Goal: Task Accomplishment & Management: Use online tool/utility

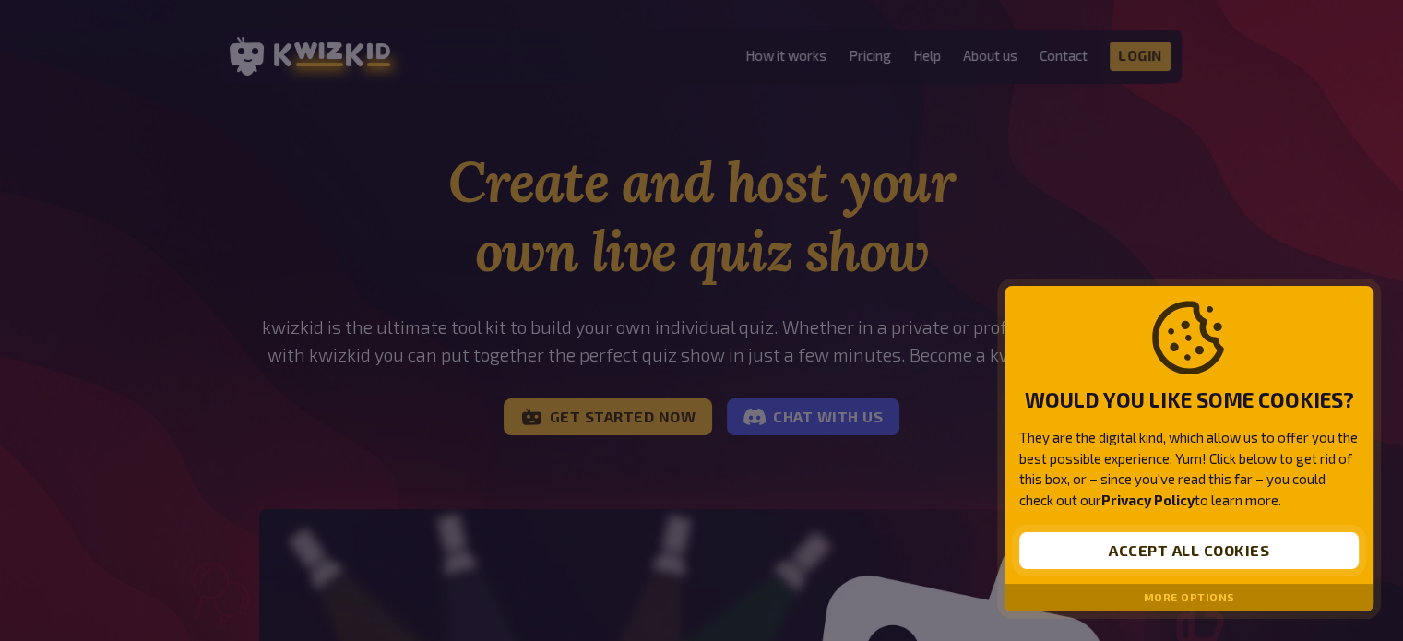
click at [1130, 551] on button "Accept all cookies" at bounding box center [1188, 550] width 339 height 37
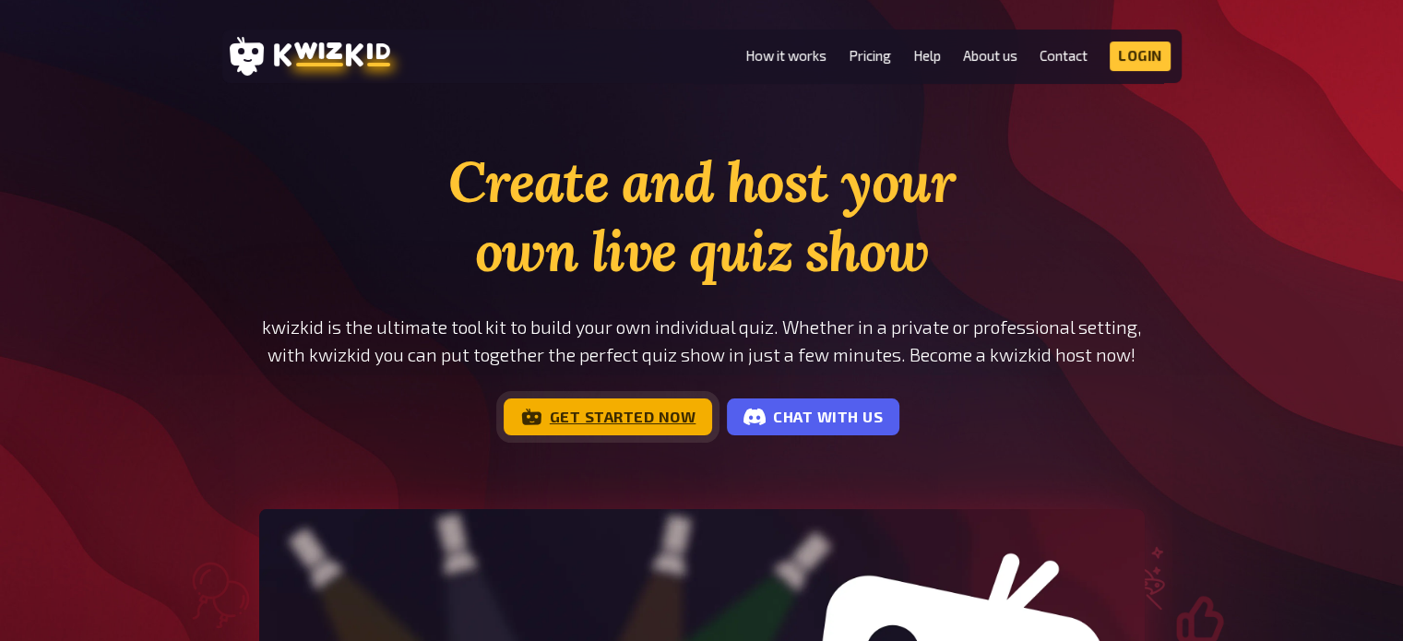
click at [635, 419] on link "Get started now" at bounding box center [607, 416] width 209 height 37
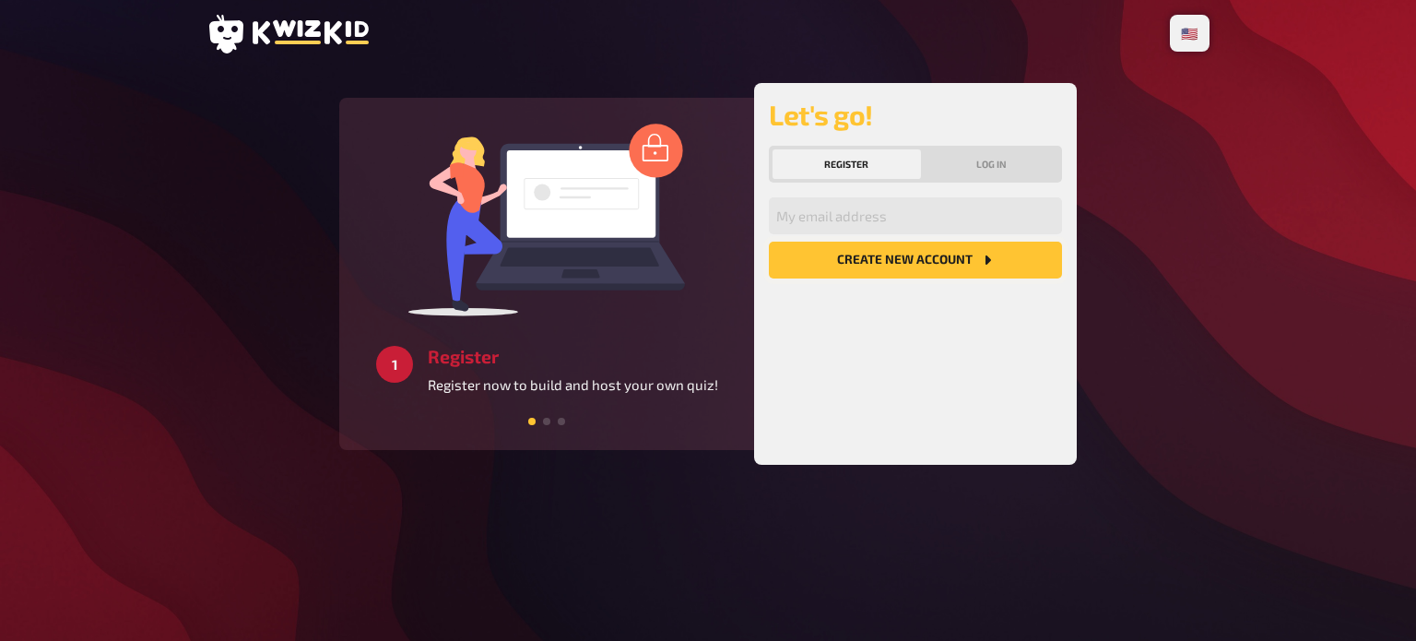
click at [922, 259] on button "Create new account" at bounding box center [915, 260] width 293 height 37
click at [877, 220] on input "email" at bounding box center [915, 215] width 293 height 37
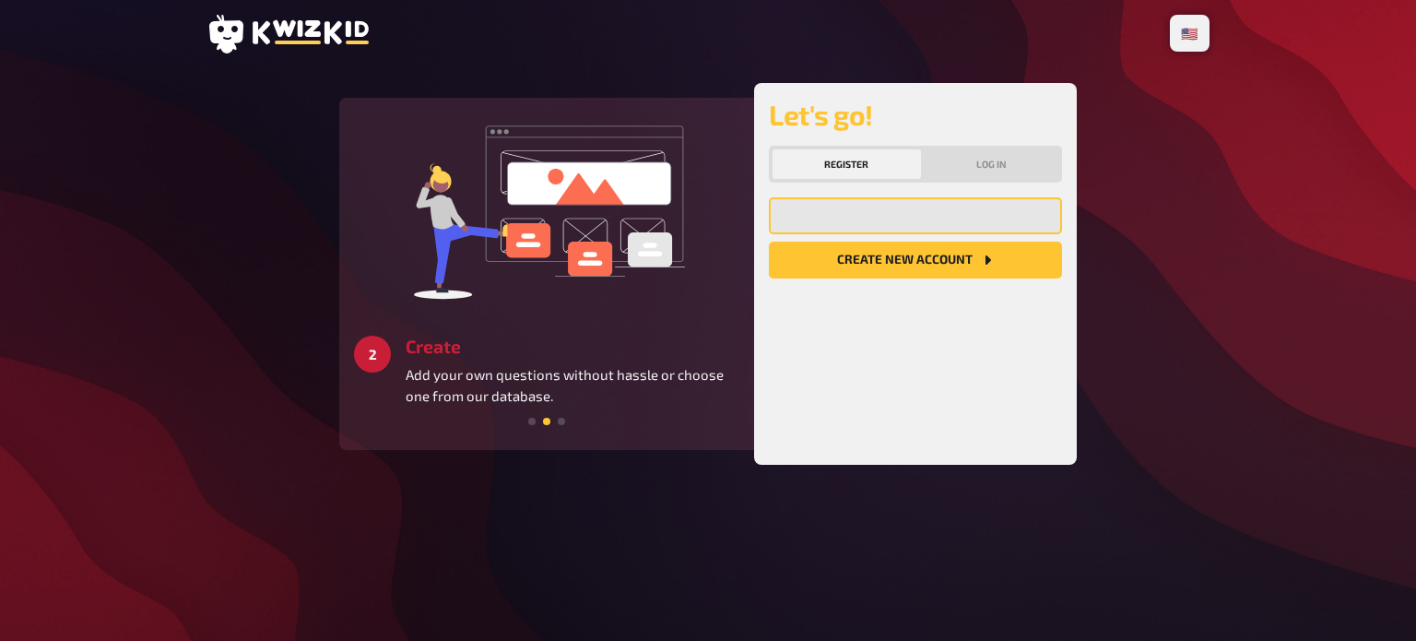
type input "[EMAIL_ADDRESS][DOMAIN_NAME]"
click at [896, 257] on button "Create new account" at bounding box center [915, 260] width 293 height 37
click at [982, 159] on button "Log in" at bounding box center [992, 164] width 135 height 30
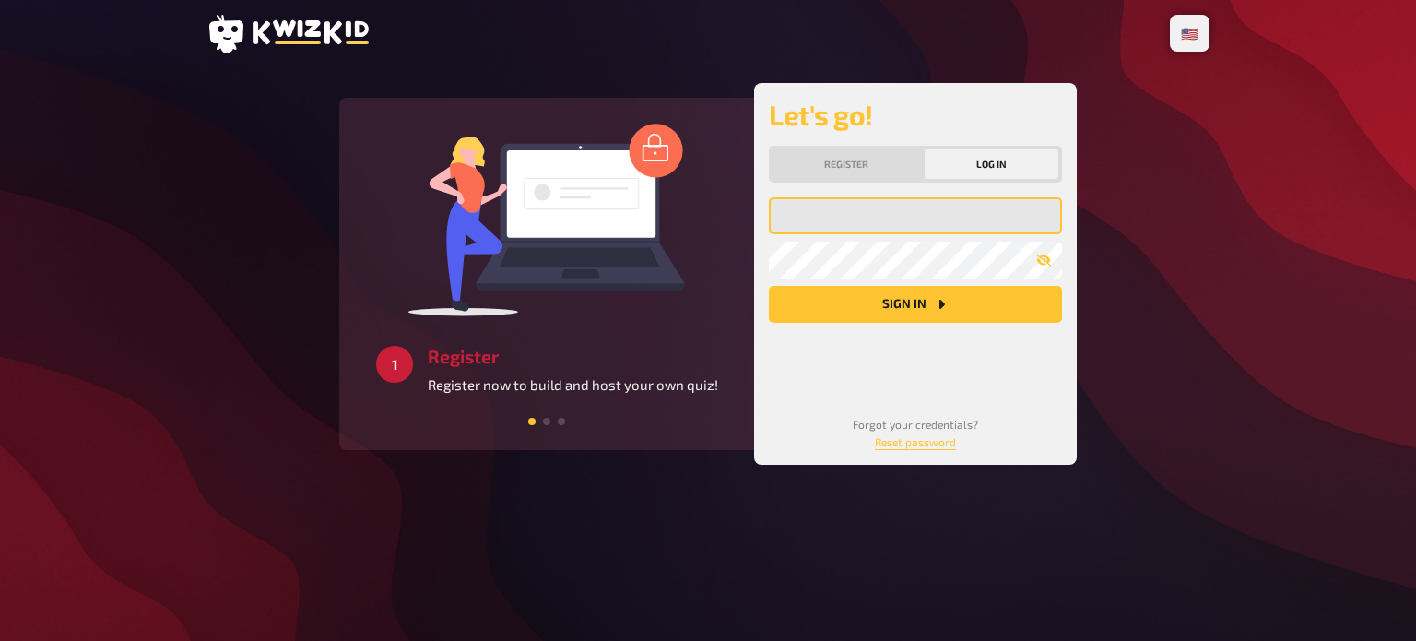
click at [859, 219] on input "email" at bounding box center [915, 215] width 293 height 37
type input "[EMAIL_ADDRESS][DOMAIN_NAME]"
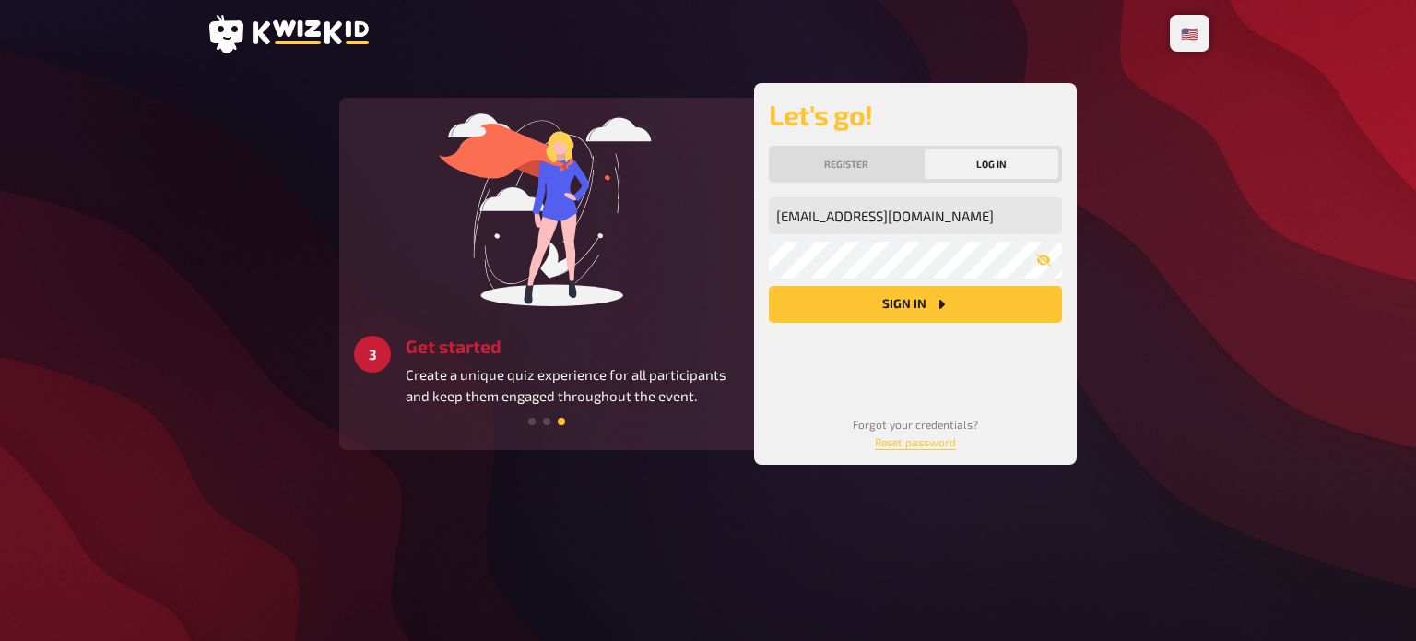
click at [902, 300] on button "Sign in" at bounding box center [915, 304] width 293 height 37
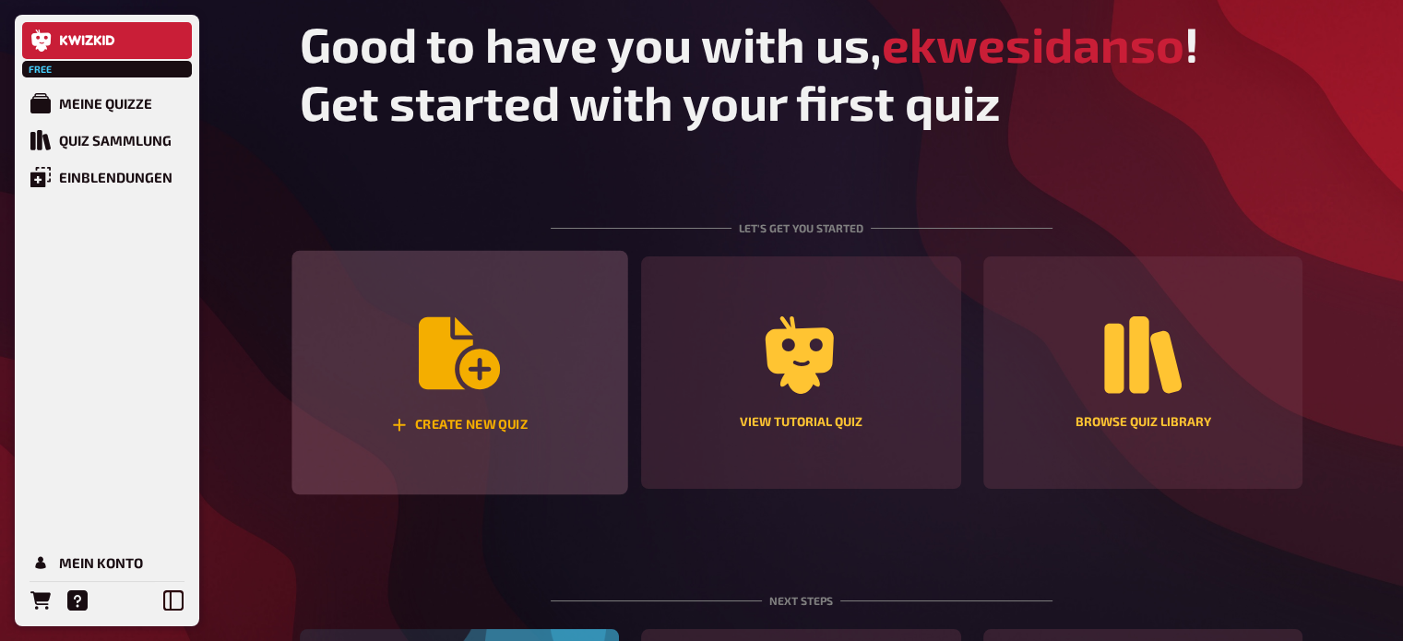
click at [509, 359] on div "Create new quiz" at bounding box center [459, 373] width 336 height 244
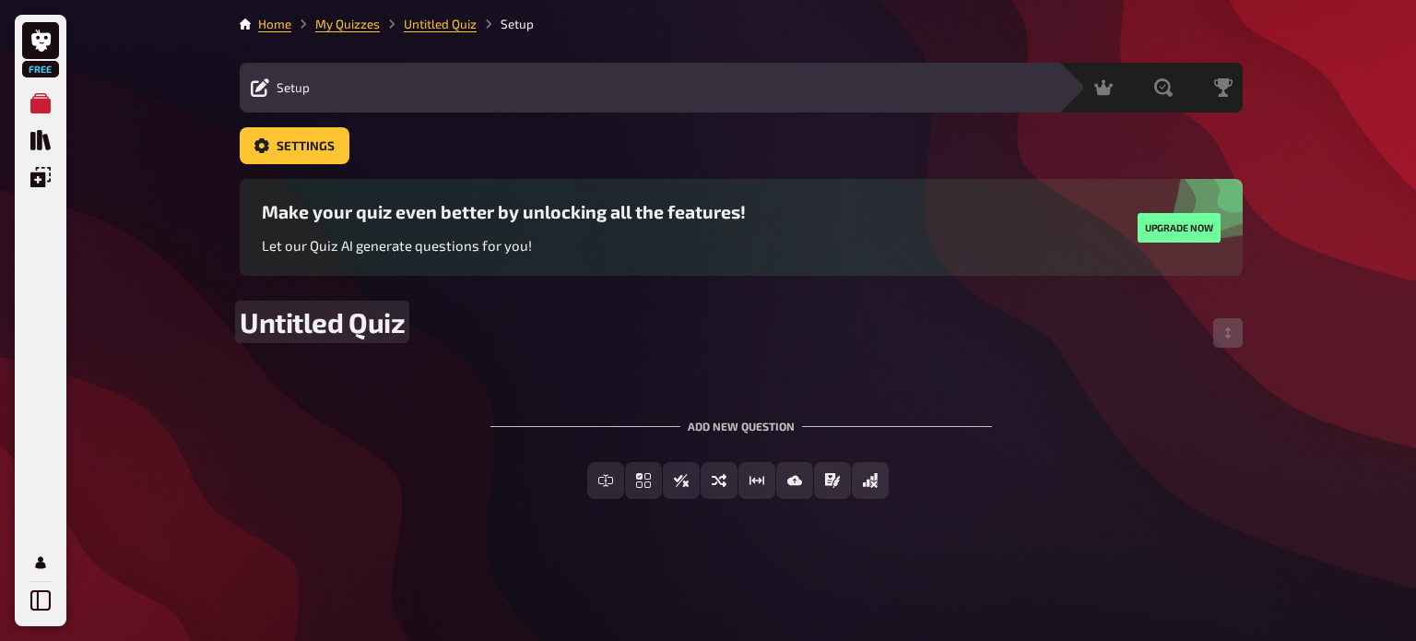
click at [346, 320] on span "Untitled Quiz" at bounding box center [322, 321] width 165 height 33
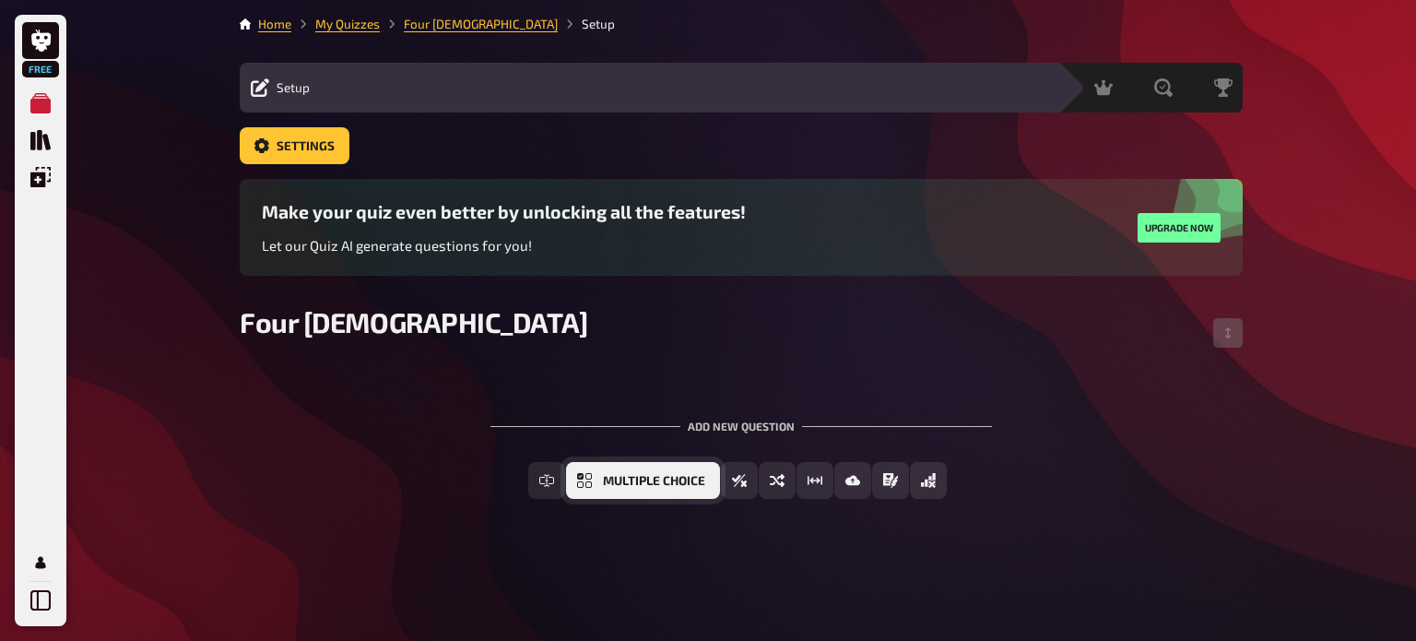
click at [701, 482] on span "Multiple Choice" at bounding box center [654, 481] width 102 height 13
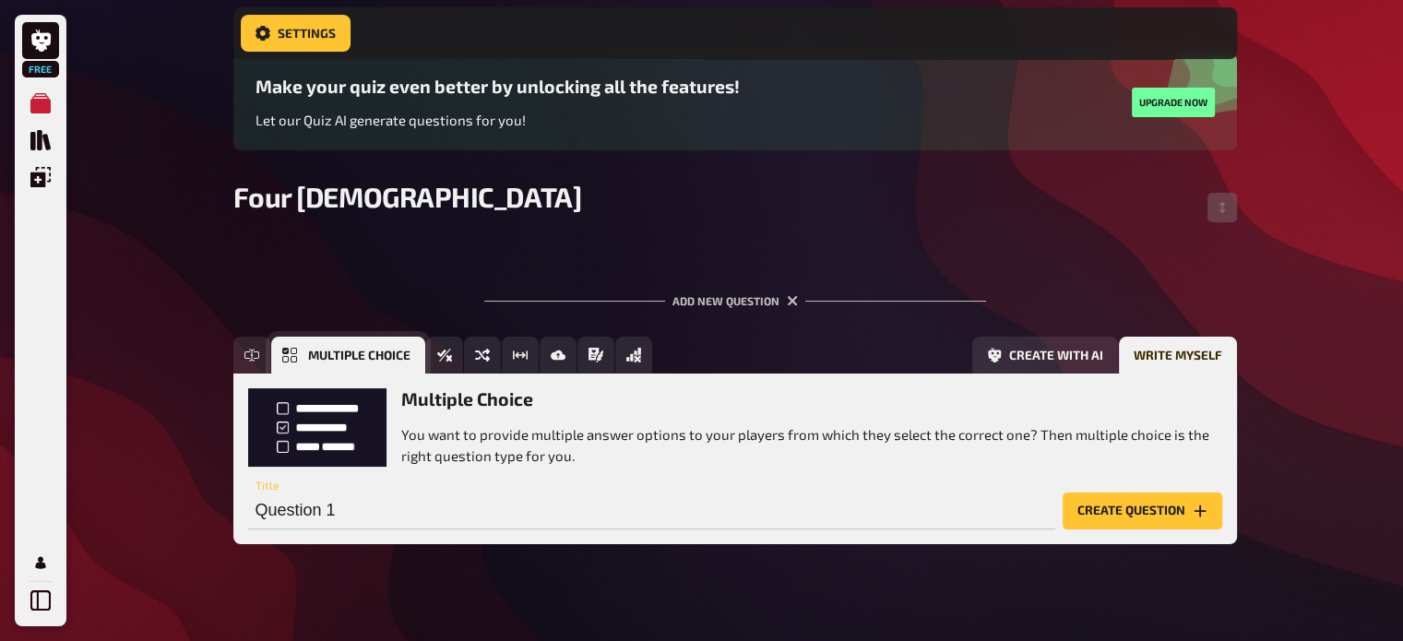
scroll to position [161, 0]
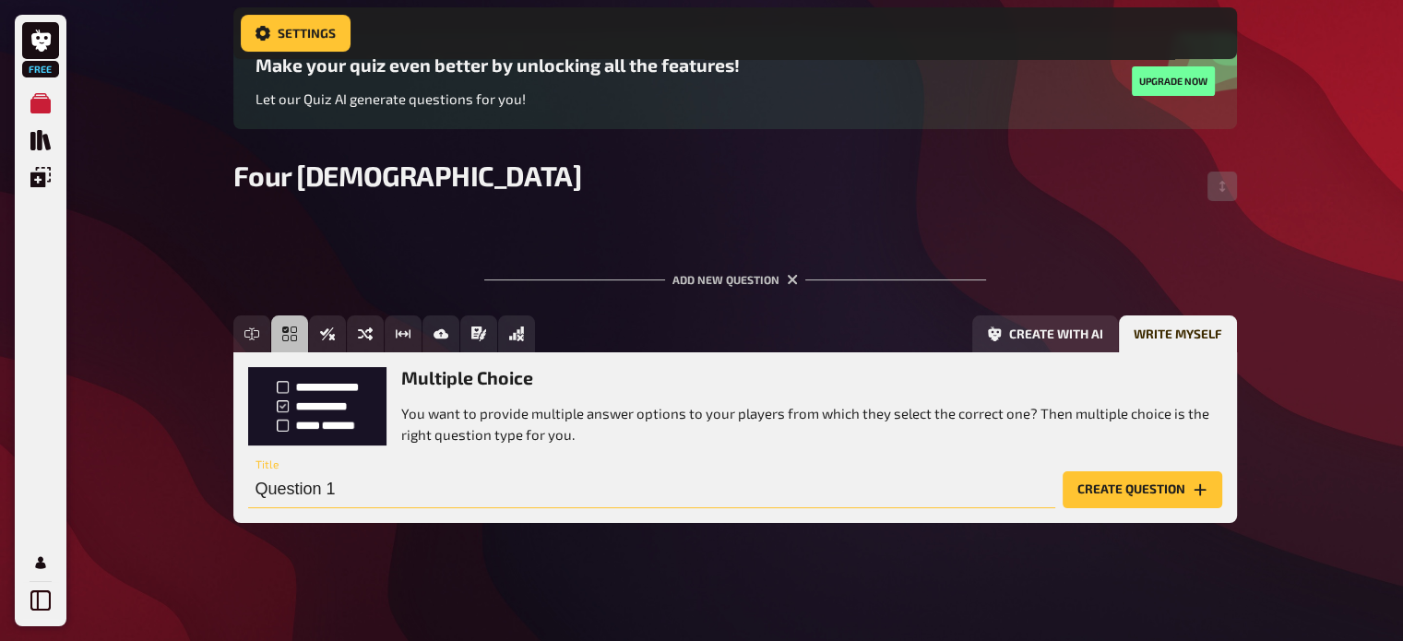
click at [358, 486] on input "Question 1" at bounding box center [651, 489] width 807 height 37
type input "W"
type input "Four [DEMOGRAPHIC_DATA]"
click at [1165, 493] on button "Create question" at bounding box center [1142, 489] width 160 height 37
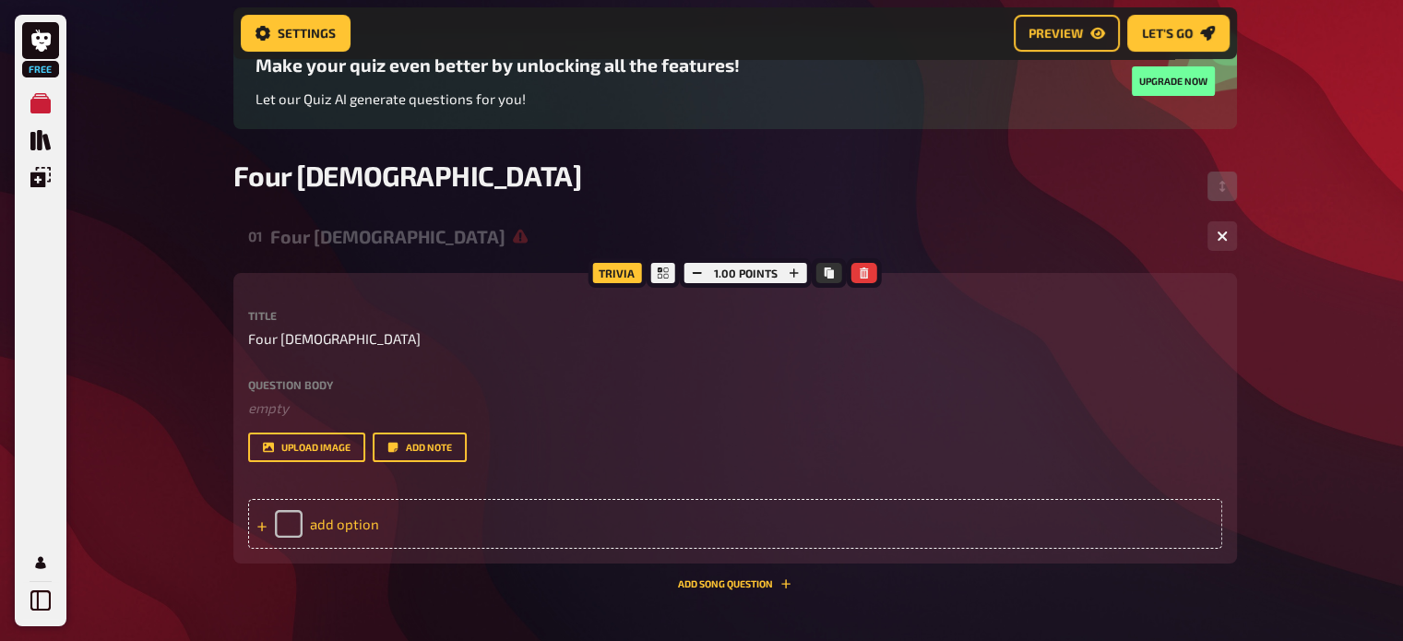
click at [340, 524] on div "add option" at bounding box center [735, 524] width 974 height 50
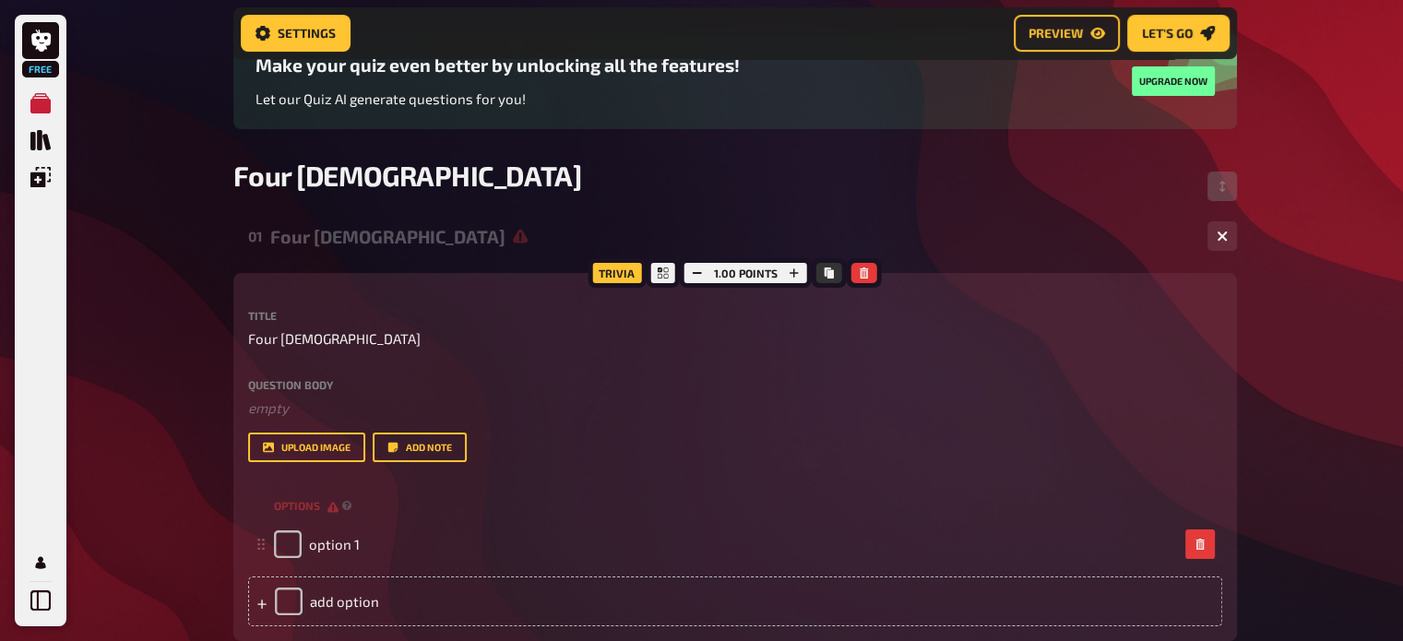
click at [305, 389] on label "Question body" at bounding box center [735, 384] width 974 height 11
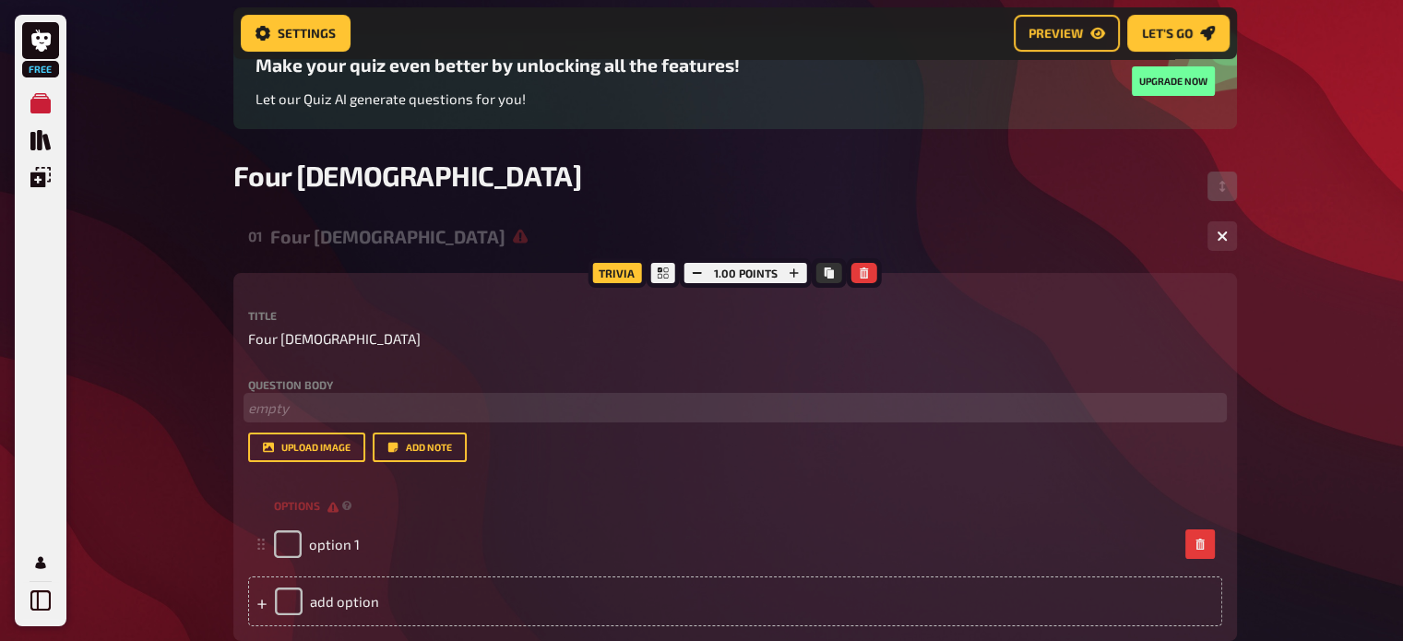
click at [270, 409] on p "﻿ empty" at bounding box center [735, 407] width 974 height 21
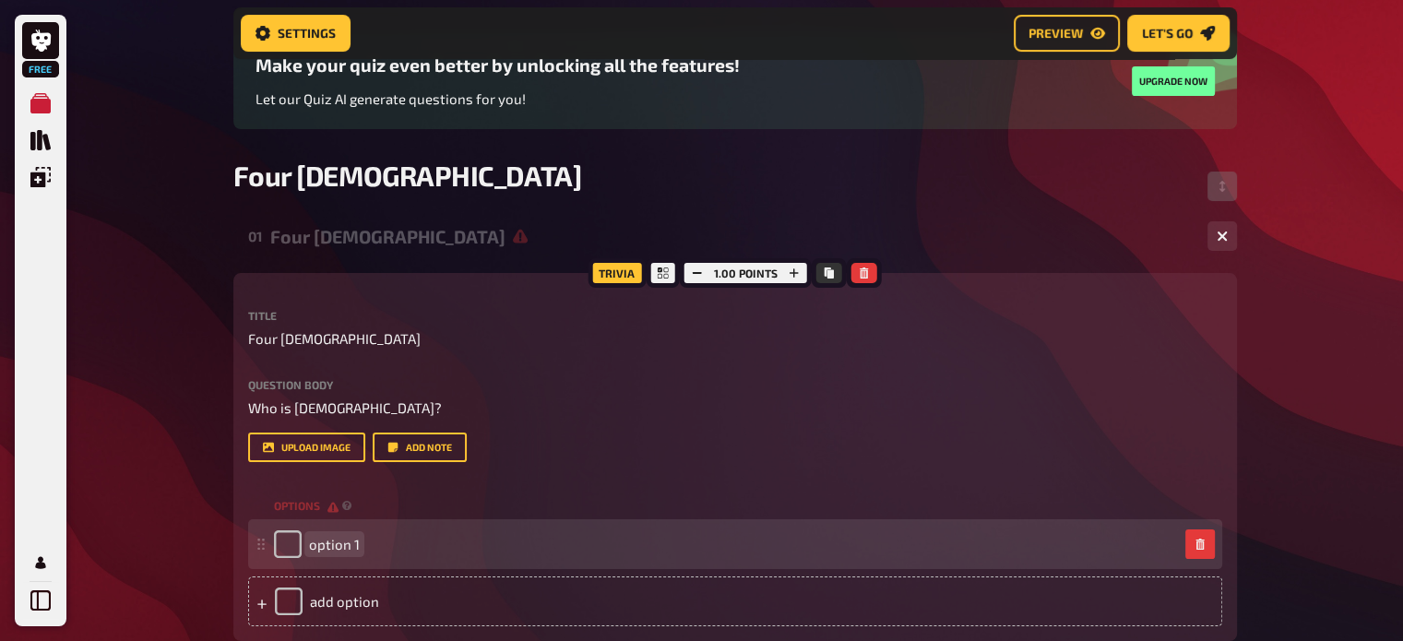
click at [358, 538] on div "option 1" at bounding box center [726, 544] width 904 height 28
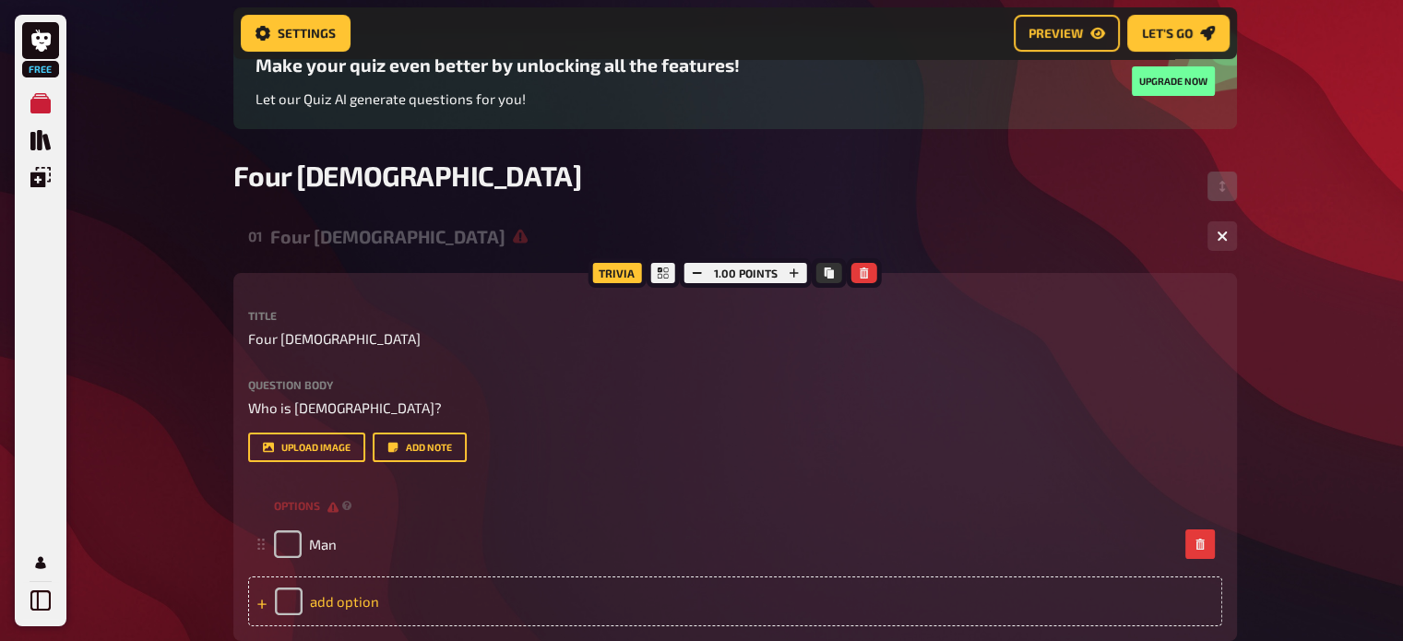
click at [349, 601] on div "add option" at bounding box center [735, 601] width 974 height 50
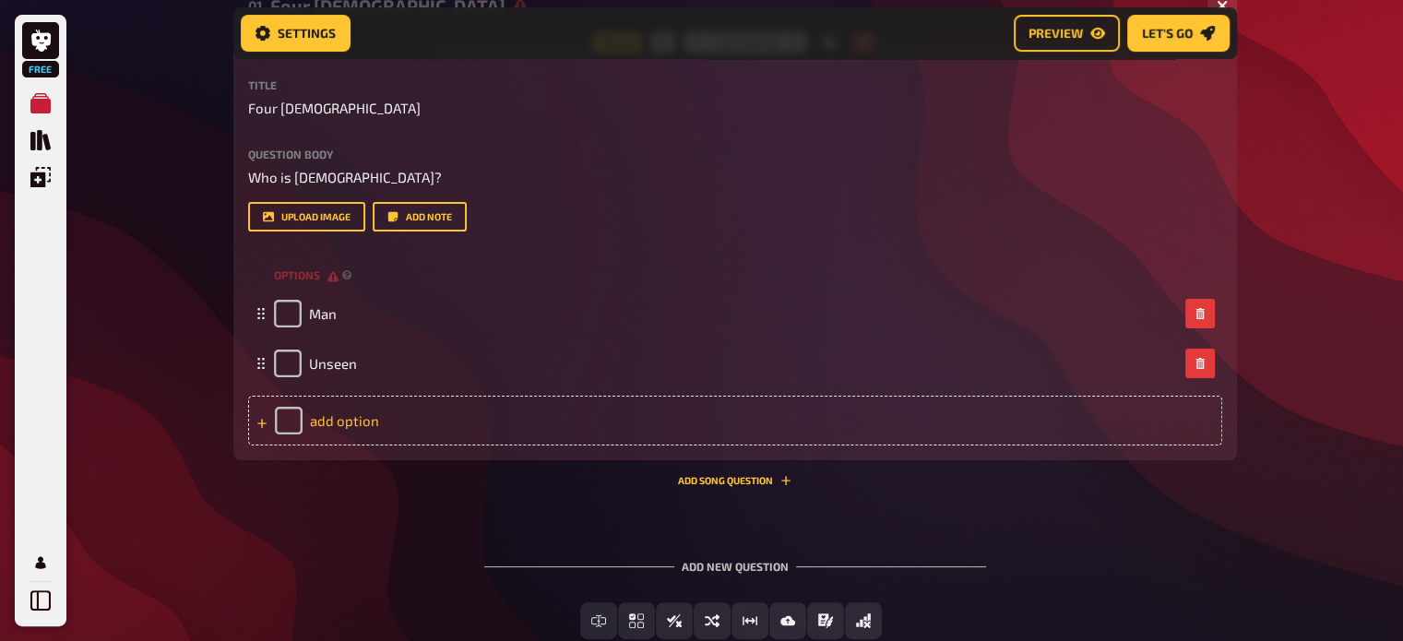
scroll to position [394, 0]
click at [336, 430] on div "add option" at bounding box center [735, 419] width 974 height 50
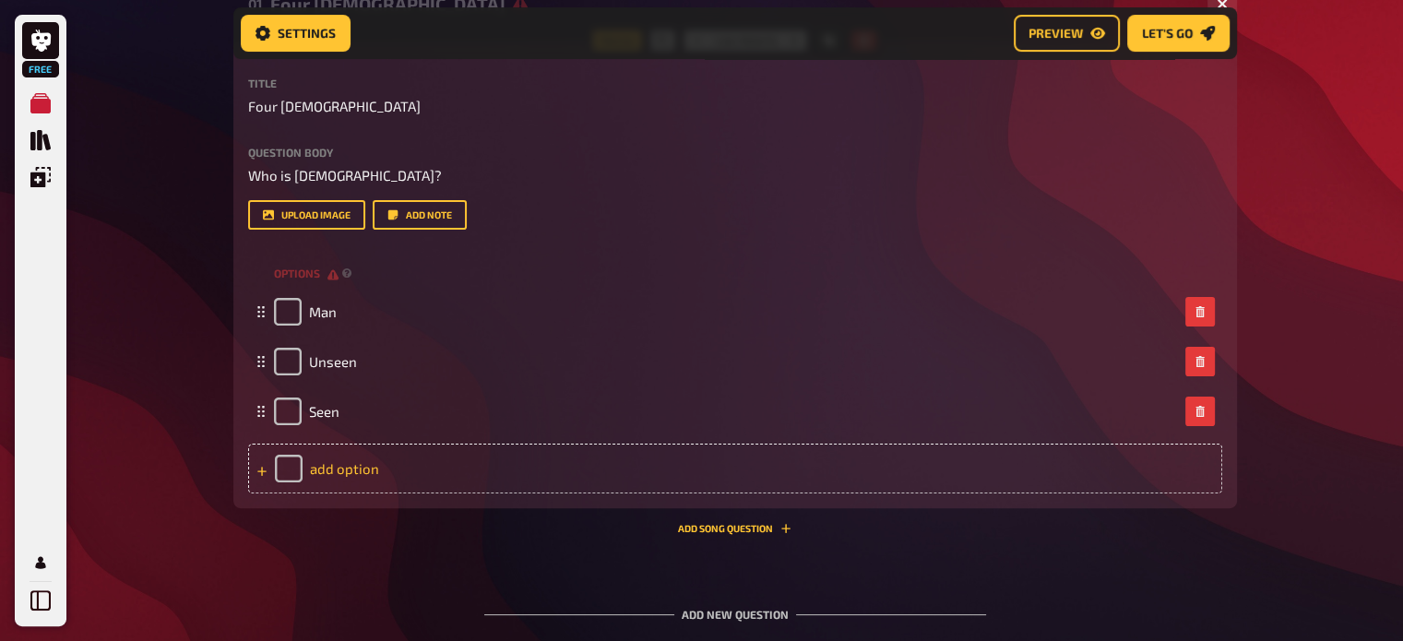
click at [352, 461] on div "add option" at bounding box center [735, 469] width 974 height 50
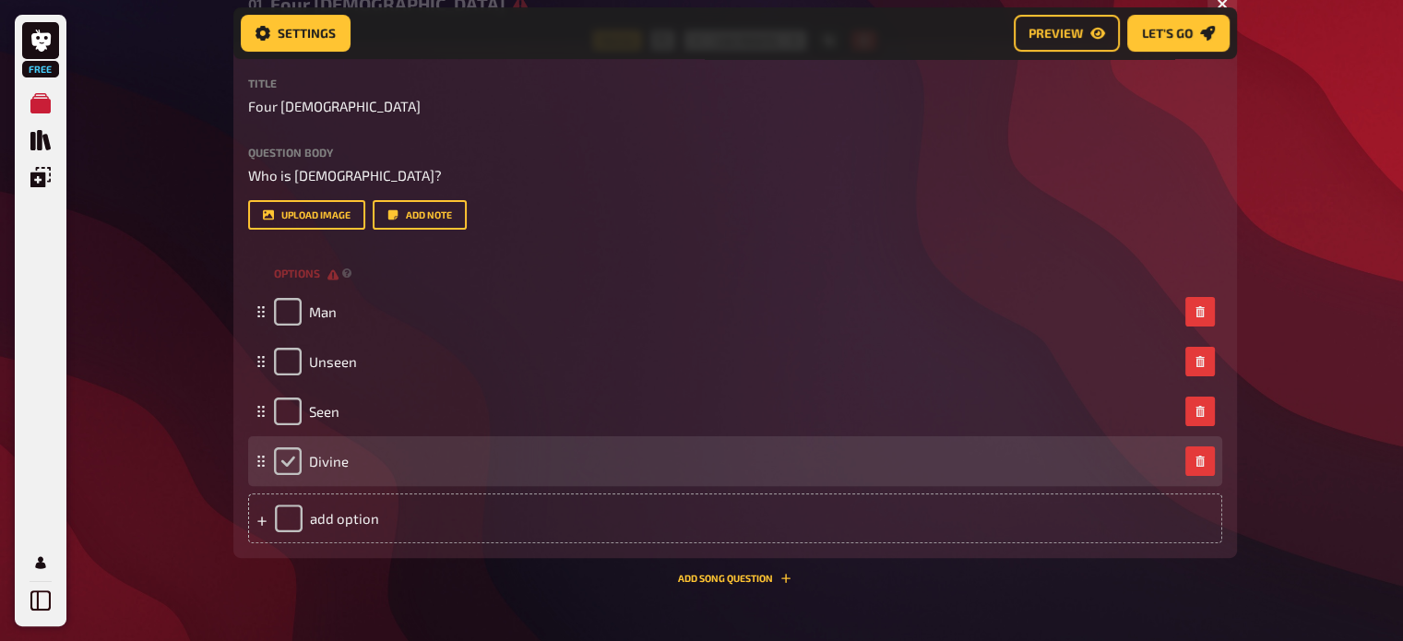
click at [284, 457] on input "checkbox" at bounding box center [288, 461] width 28 height 28
checkbox input "true"
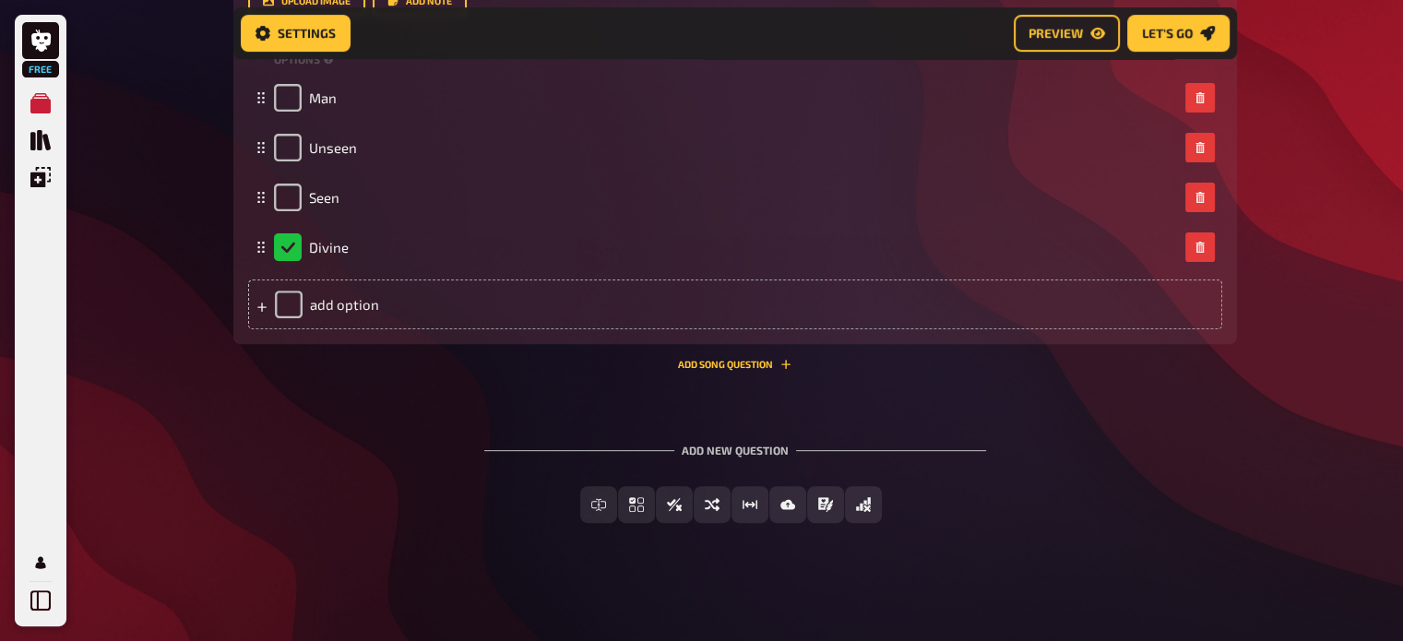
scroll to position [0, 0]
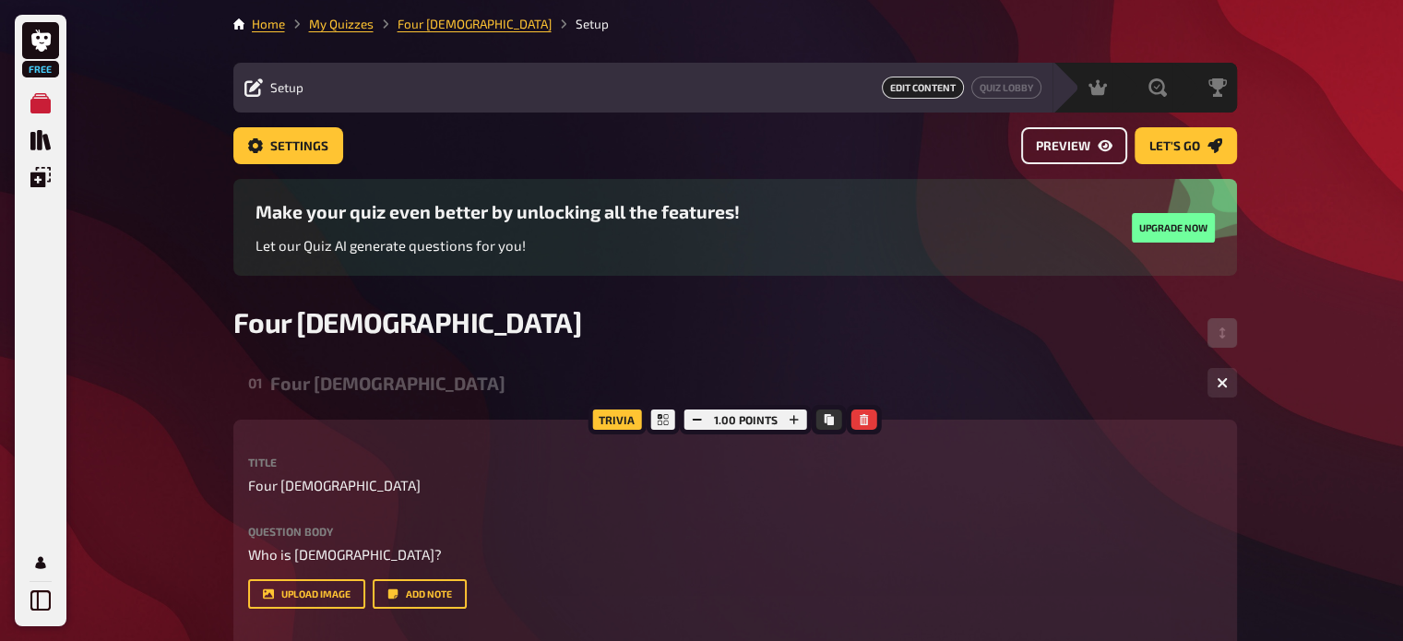
click at [1095, 142] on link "Preview" at bounding box center [1074, 145] width 106 height 37
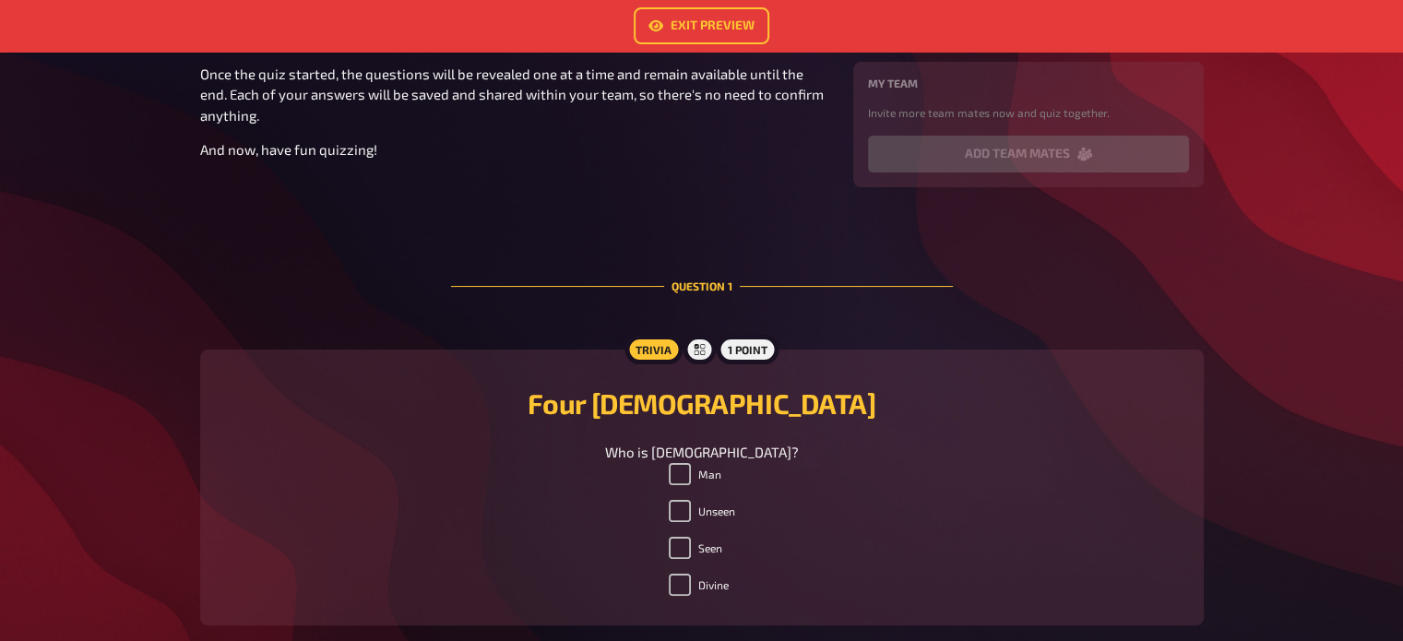
scroll to position [402, 0]
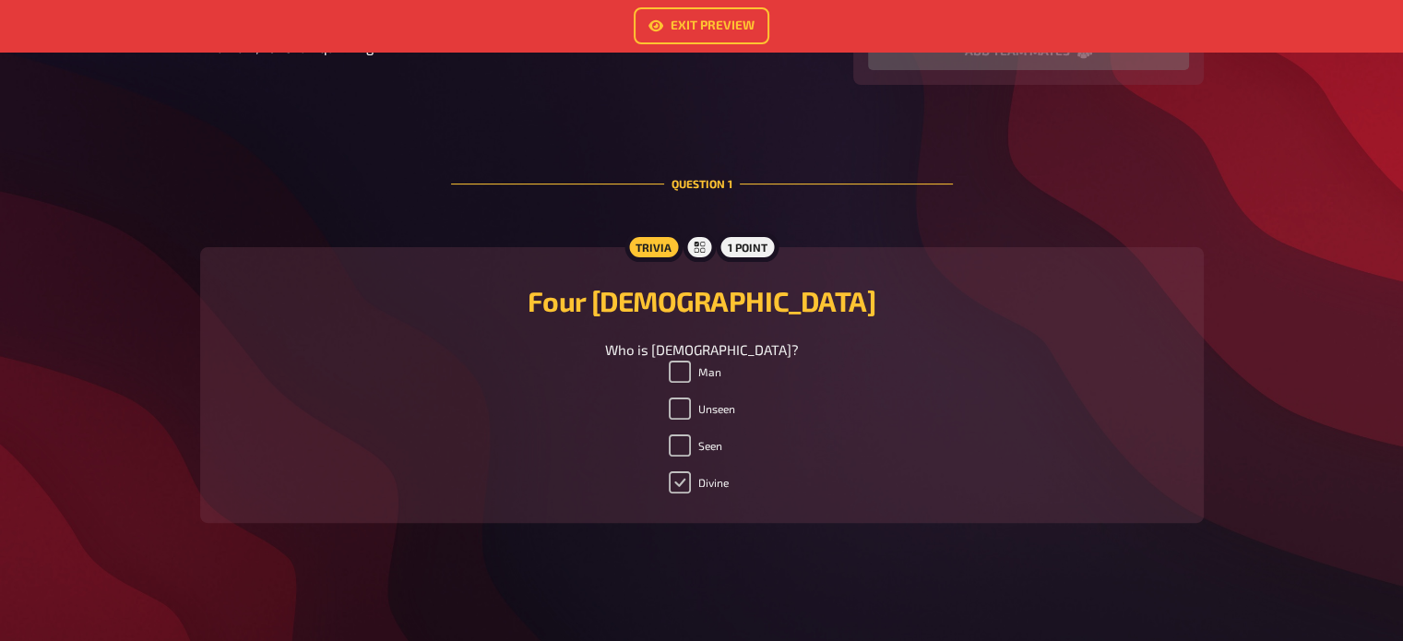
click at [681, 482] on input "Divine" at bounding box center [680, 482] width 22 height 22
checkbox input "false"
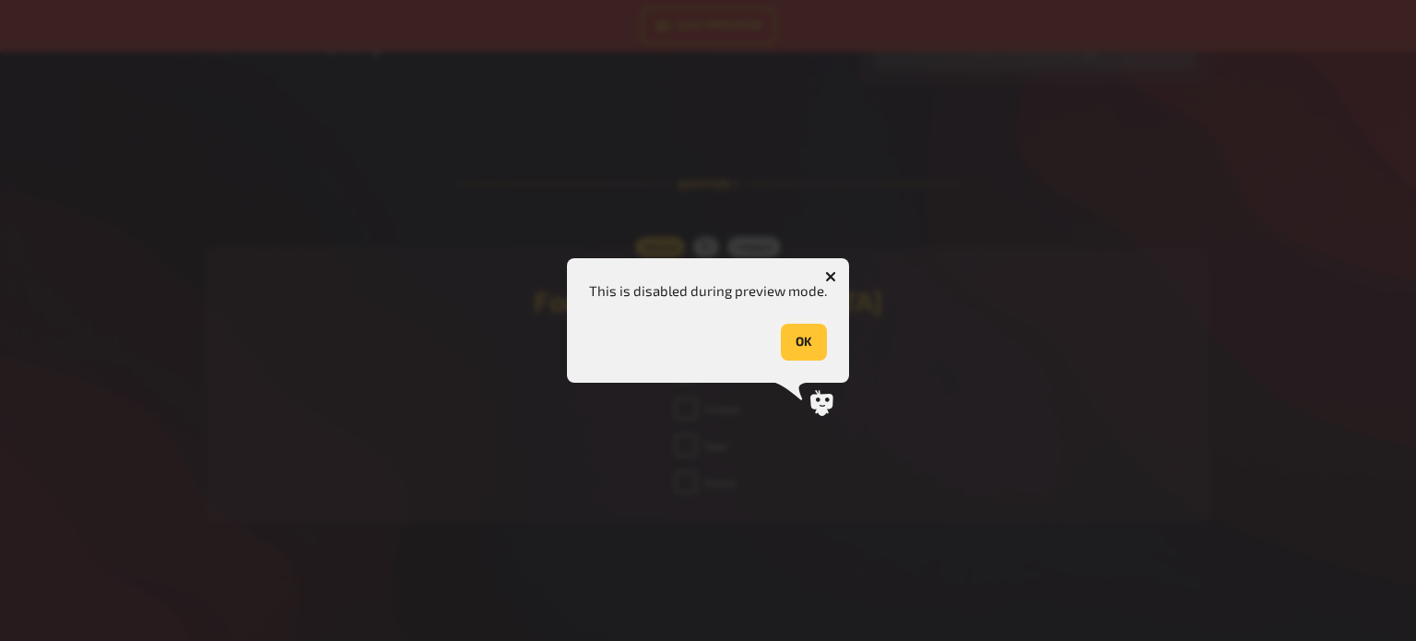
click at [810, 347] on button "OK" at bounding box center [804, 342] width 46 height 37
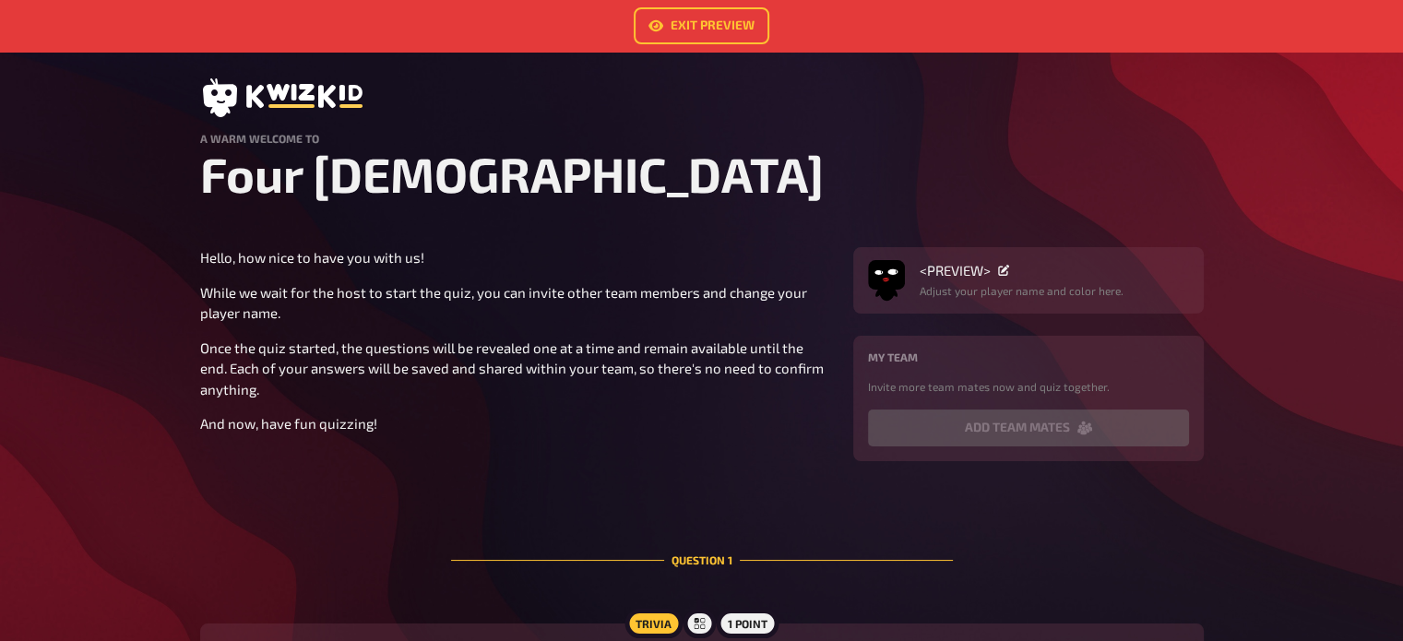
scroll to position [0, 0]
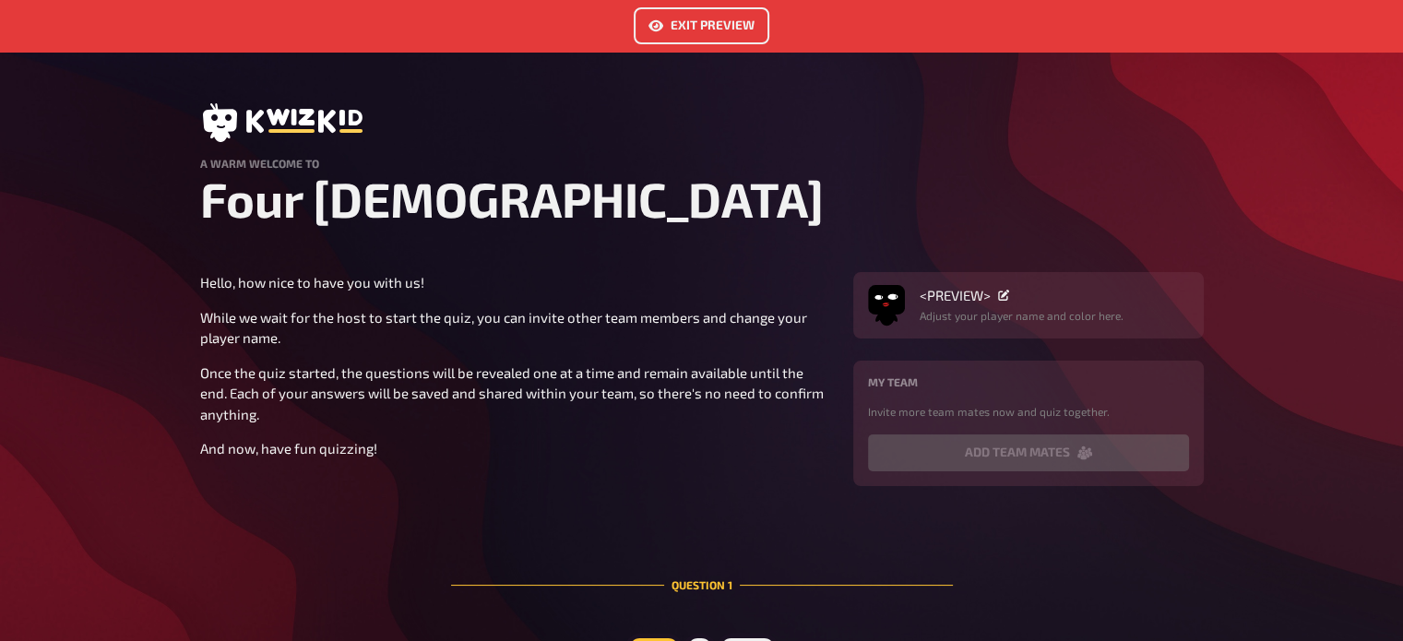
click at [696, 29] on link "Exit Preview" at bounding box center [702, 25] width 136 height 37
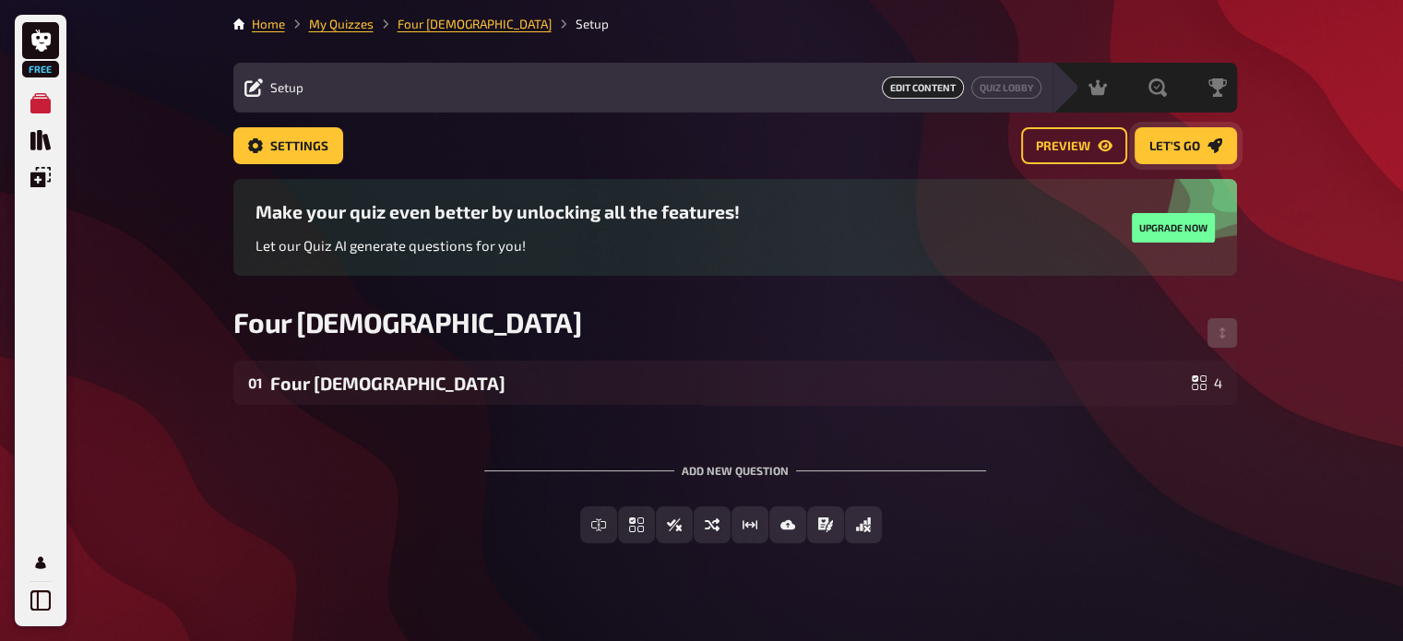
click at [1183, 142] on span "Let's go" at bounding box center [1174, 146] width 51 height 13
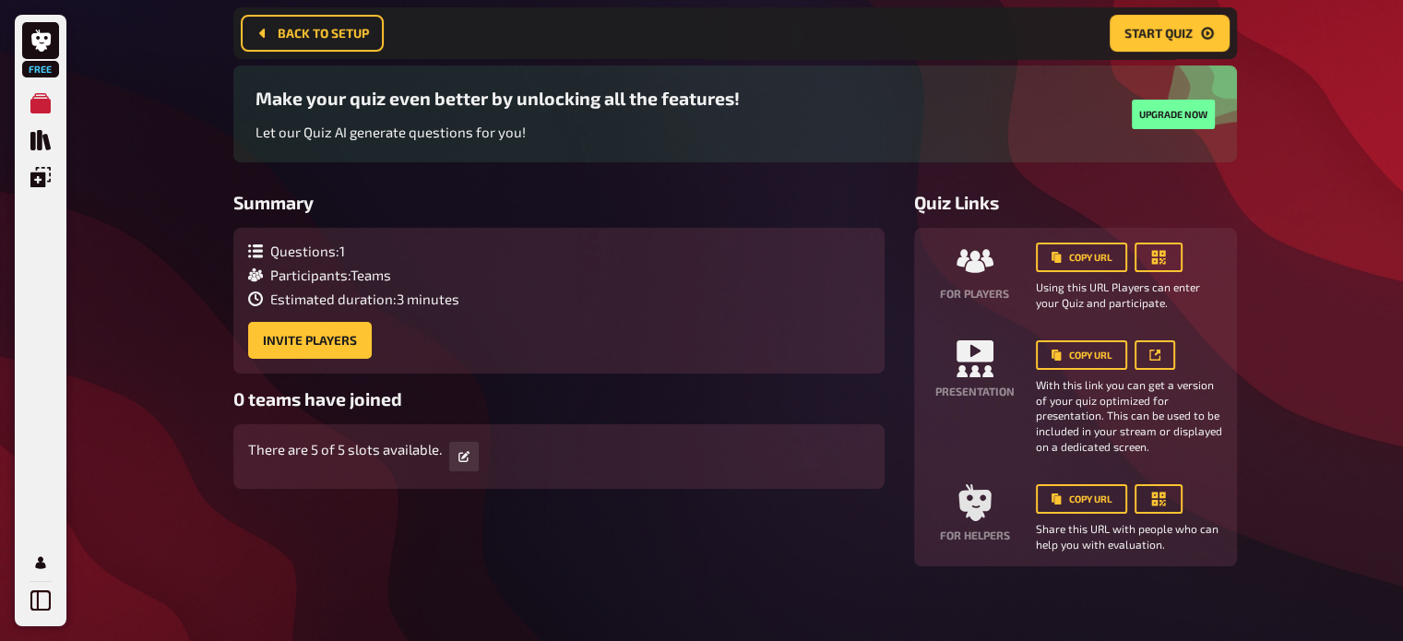
scroll to position [143, 0]
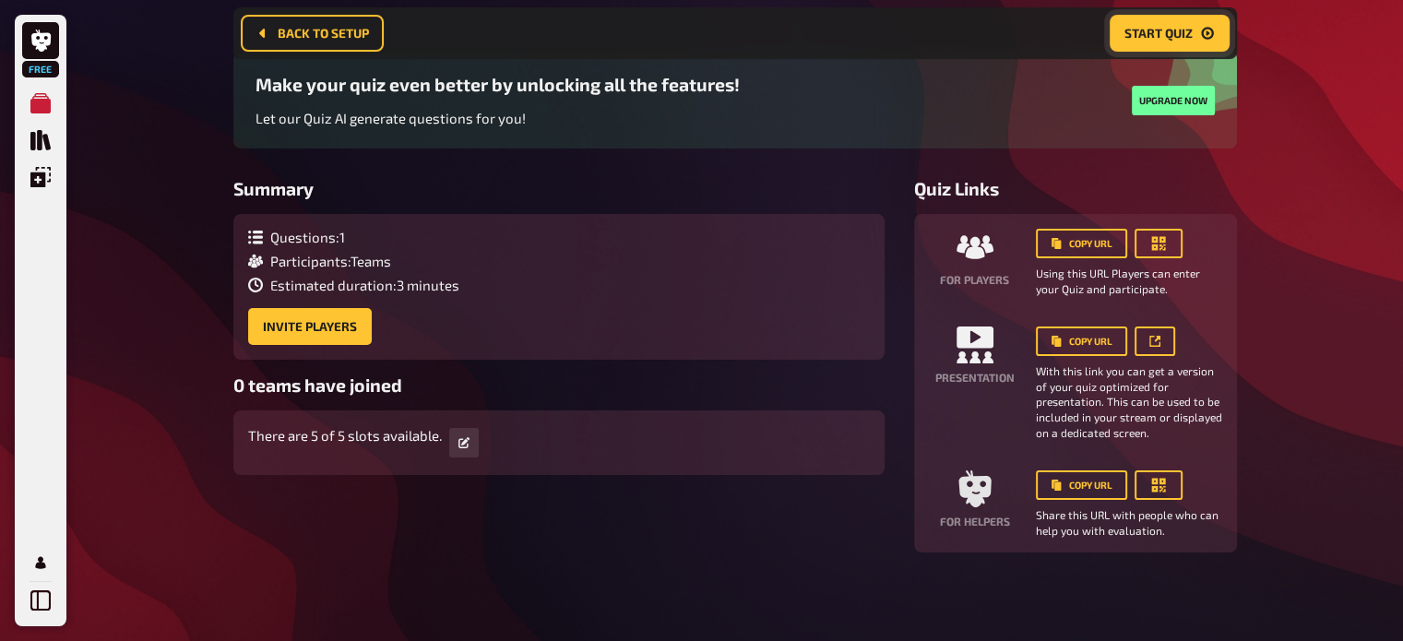
click at [1157, 37] on span "Start Quiz" at bounding box center [1158, 33] width 68 height 13
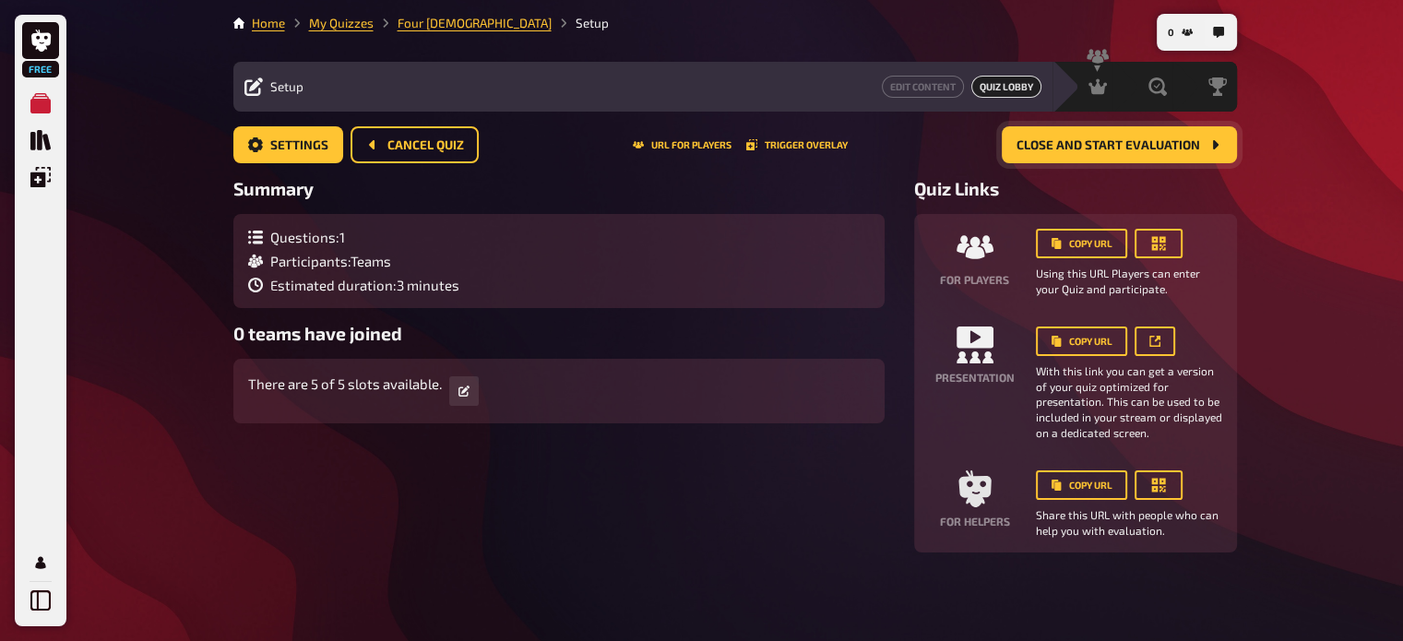
scroll to position [113, 0]
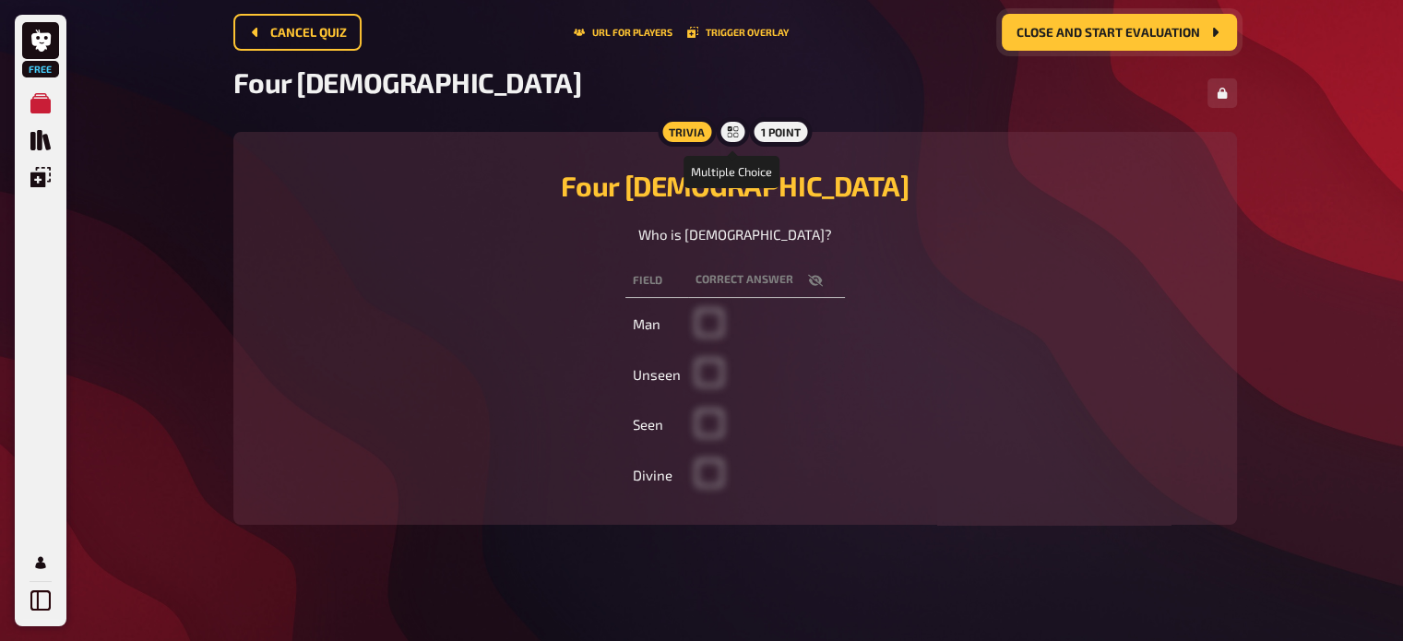
click at [728, 134] on icon at bounding box center [733, 131] width 11 height 11
click at [775, 139] on div "1 point" at bounding box center [781, 132] width 62 height 30
click at [763, 281] on th "correct answer" at bounding box center [766, 281] width 157 height 34
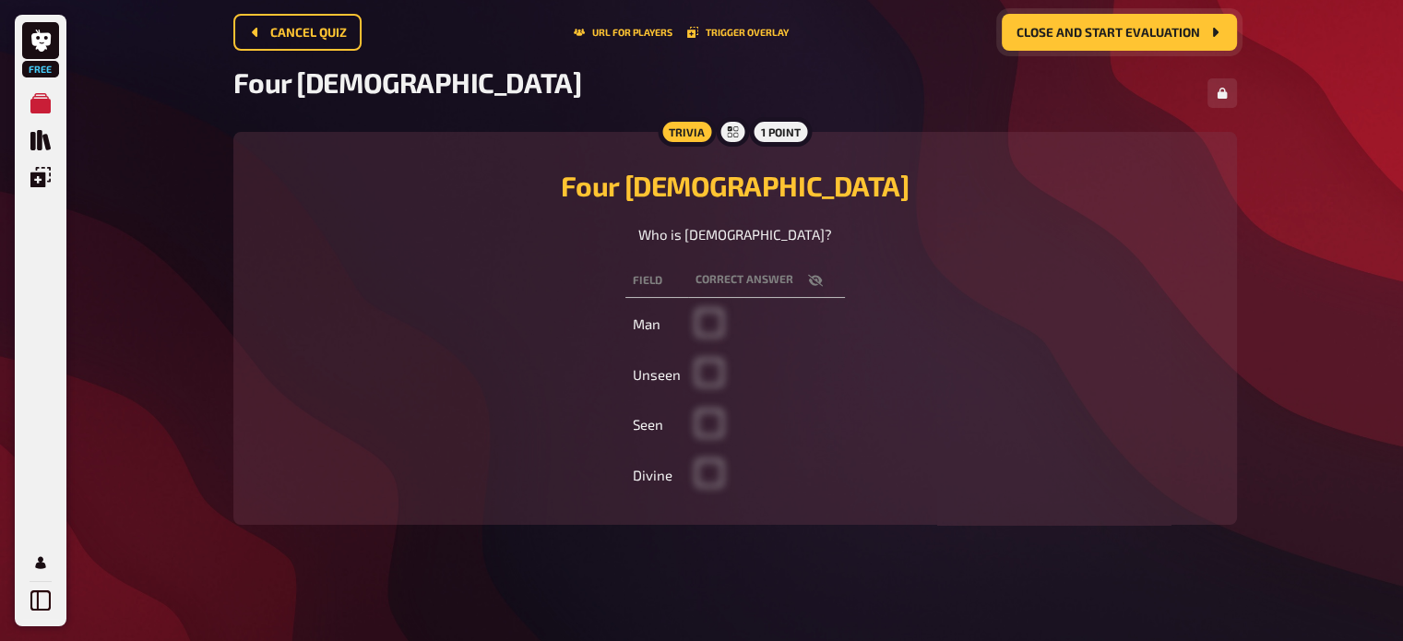
click at [809, 283] on icon "button" at bounding box center [814, 280] width 15 height 12
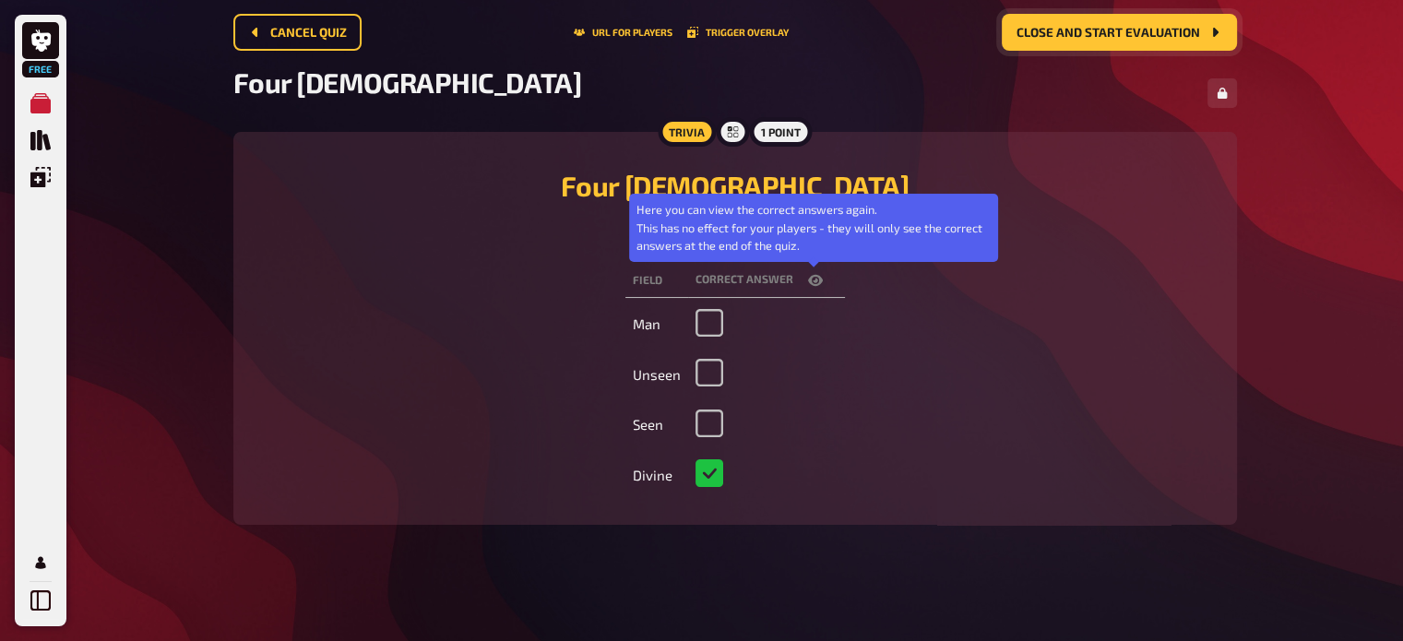
click at [809, 283] on icon "button" at bounding box center [815, 280] width 15 height 11
checkbox input "false"
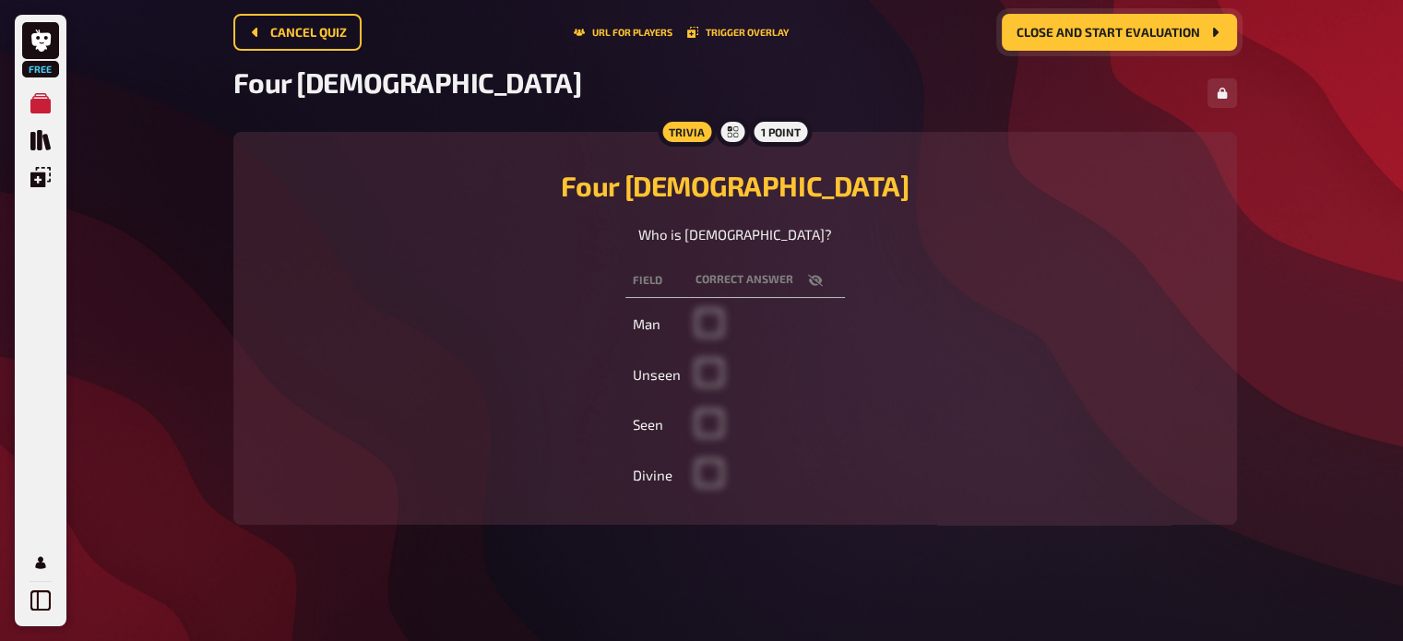
click at [705, 469] on td at bounding box center [766, 475] width 157 height 47
click at [716, 366] on td at bounding box center [766, 374] width 157 height 47
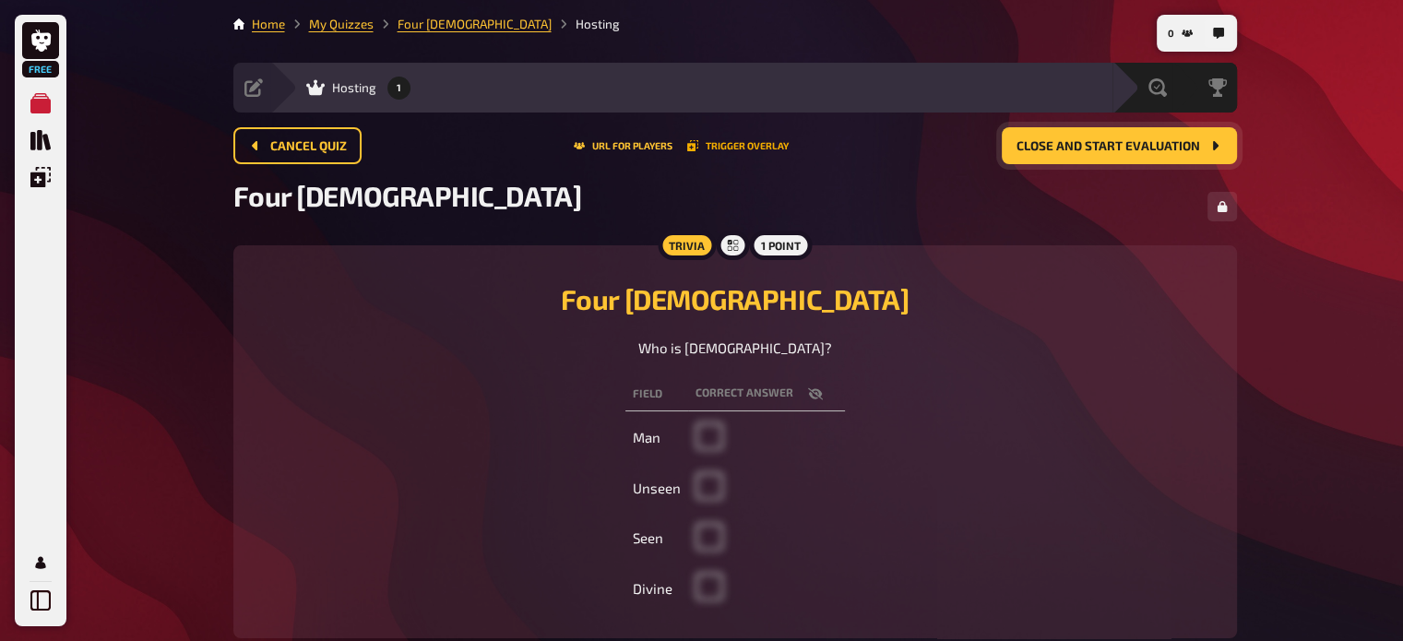
click at [725, 147] on button "Trigger Overlay" at bounding box center [737, 145] width 101 height 11
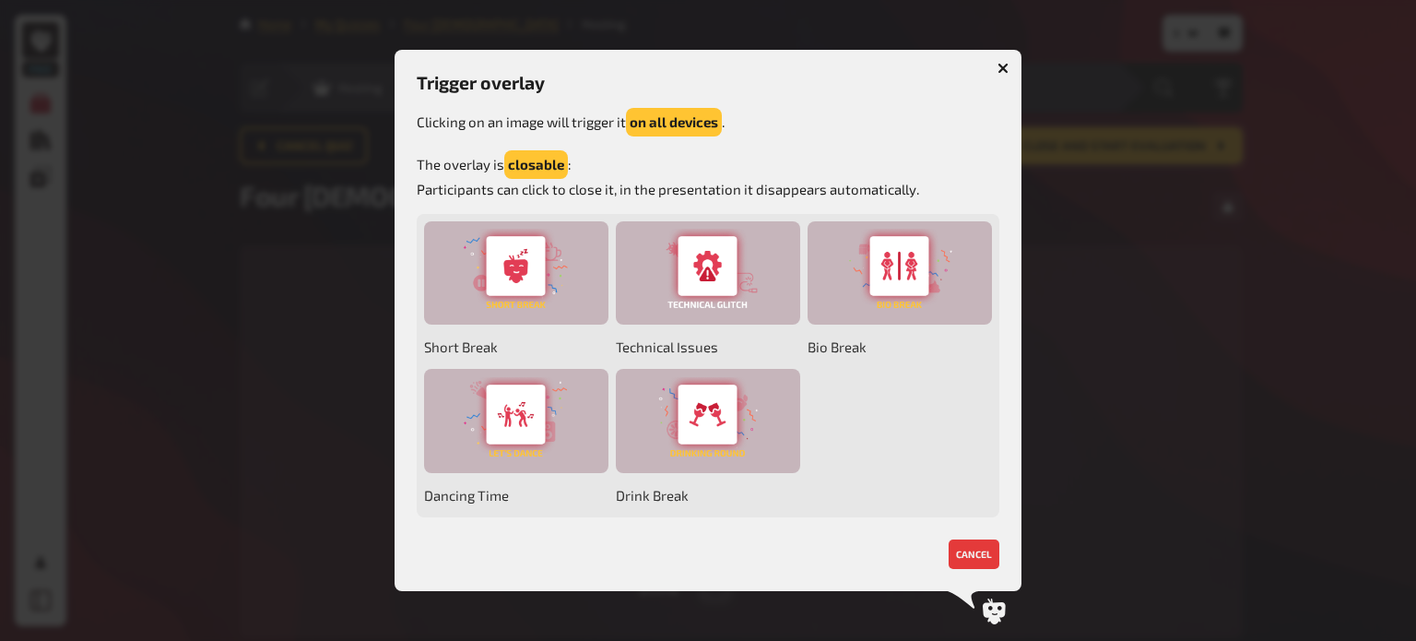
click at [996, 65] on button "button" at bounding box center [1004, 68] width 30 height 30
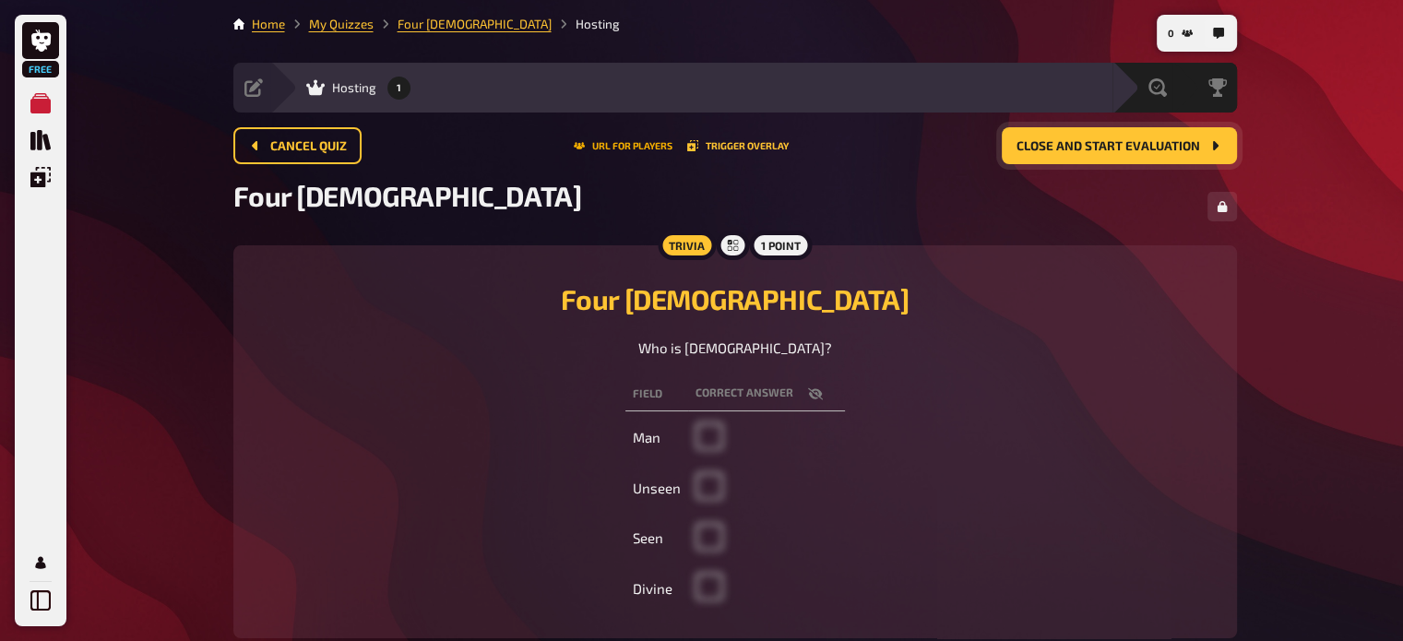
click at [631, 140] on button "URL for players" at bounding box center [623, 145] width 99 height 11
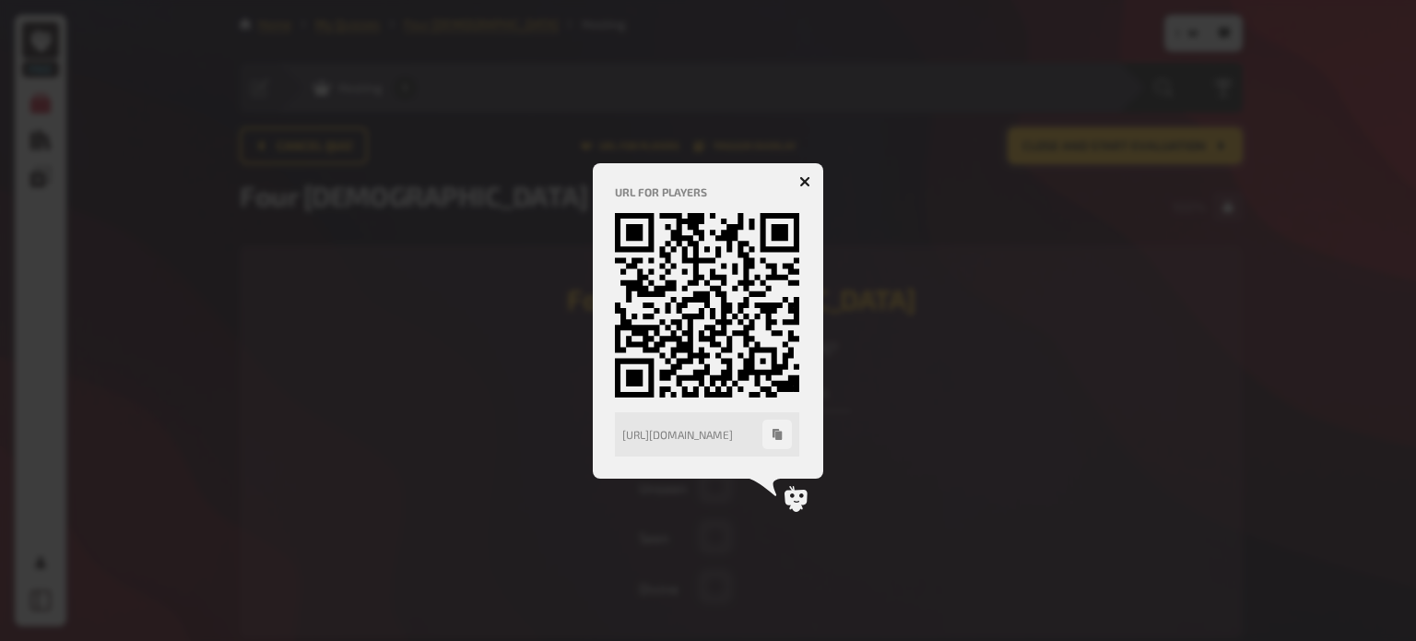
click at [808, 180] on icon "button" at bounding box center [806, 181] width 18 height 18
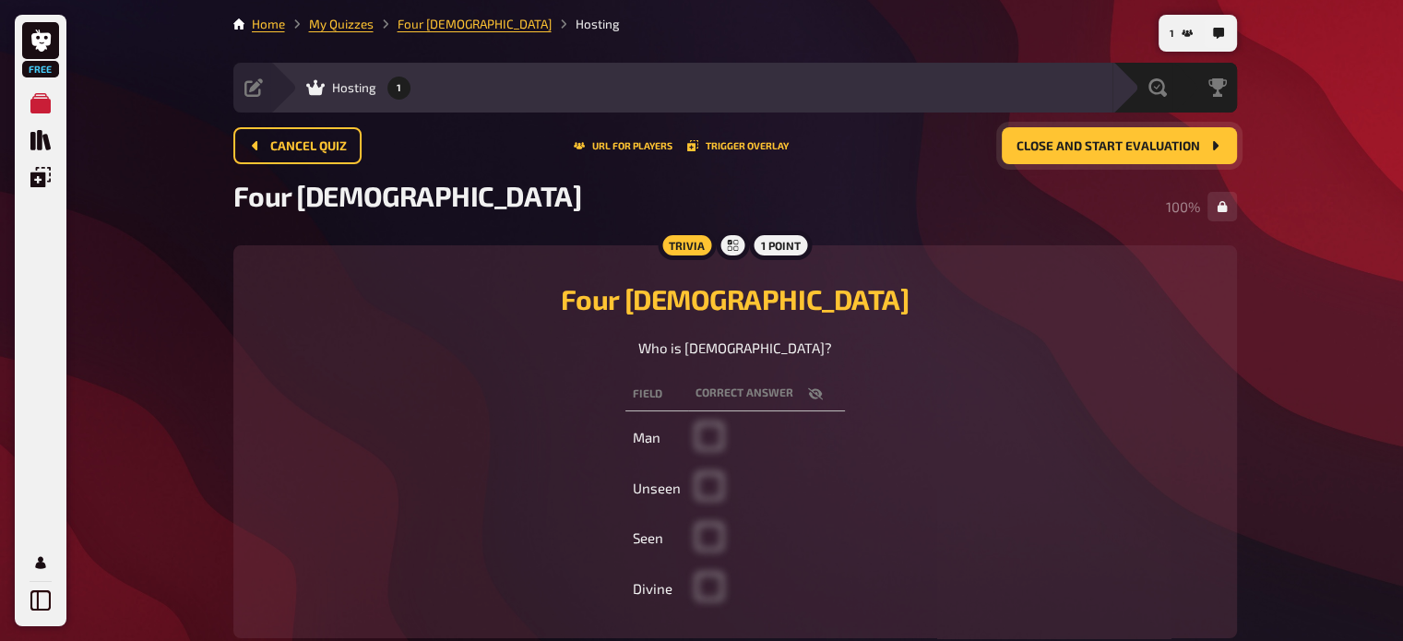
scroll to position [113, 0]
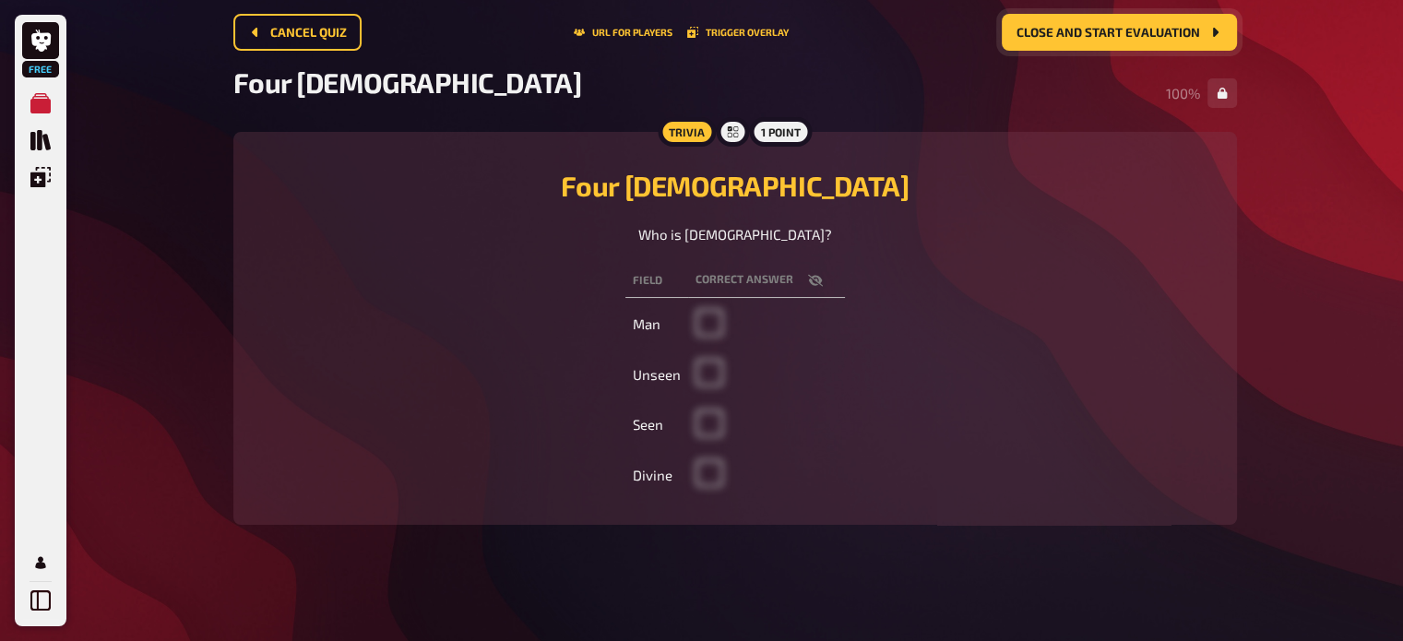
click at [1105, 37] on span "Close and start evaluation" at bounding box center [1108, 33] width 184 height 13
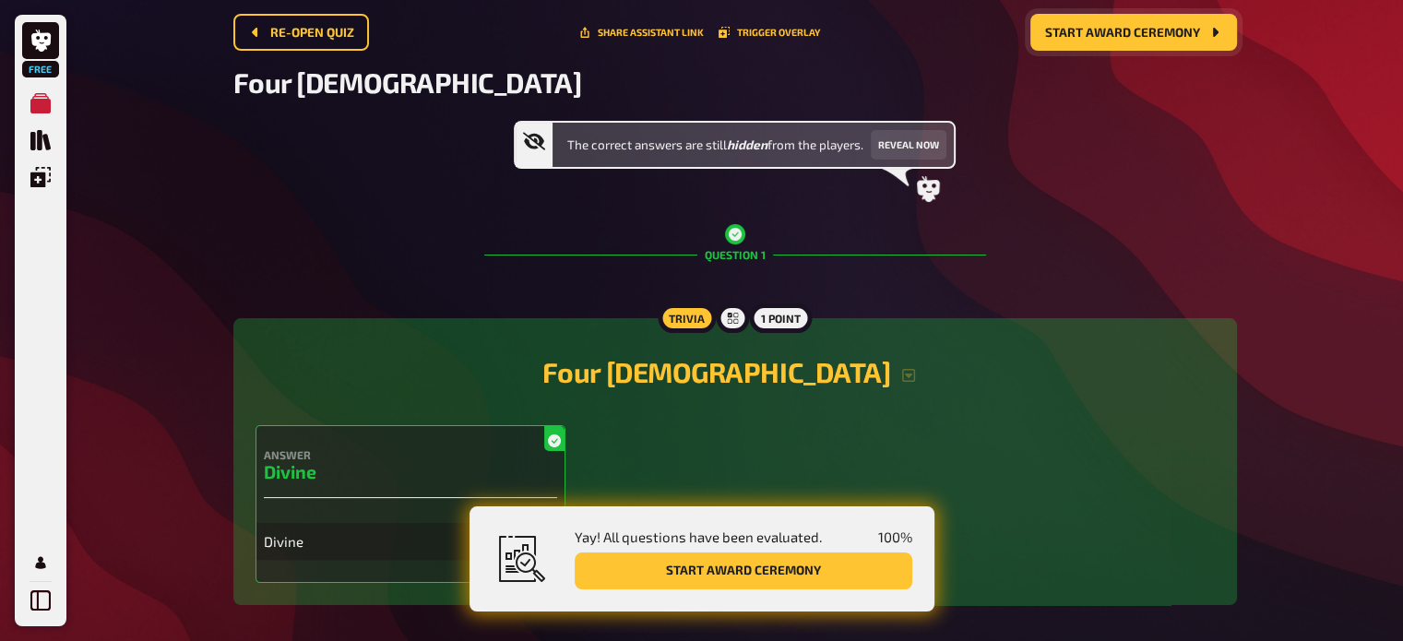
click at [799, 462] on div "Answer Divine 100 % 0 % 0 % Divine" at bounding box center [734, 504] width 959 height 158
click at [628, 454] on div "Answer Divine 100 % 0 % 0 % Divine" at bounding box center [734, 504] width 959 height 158
click at [1139, 40] on button "Start award ceremony" at bounding box center [1133, 32] width 207 height 37
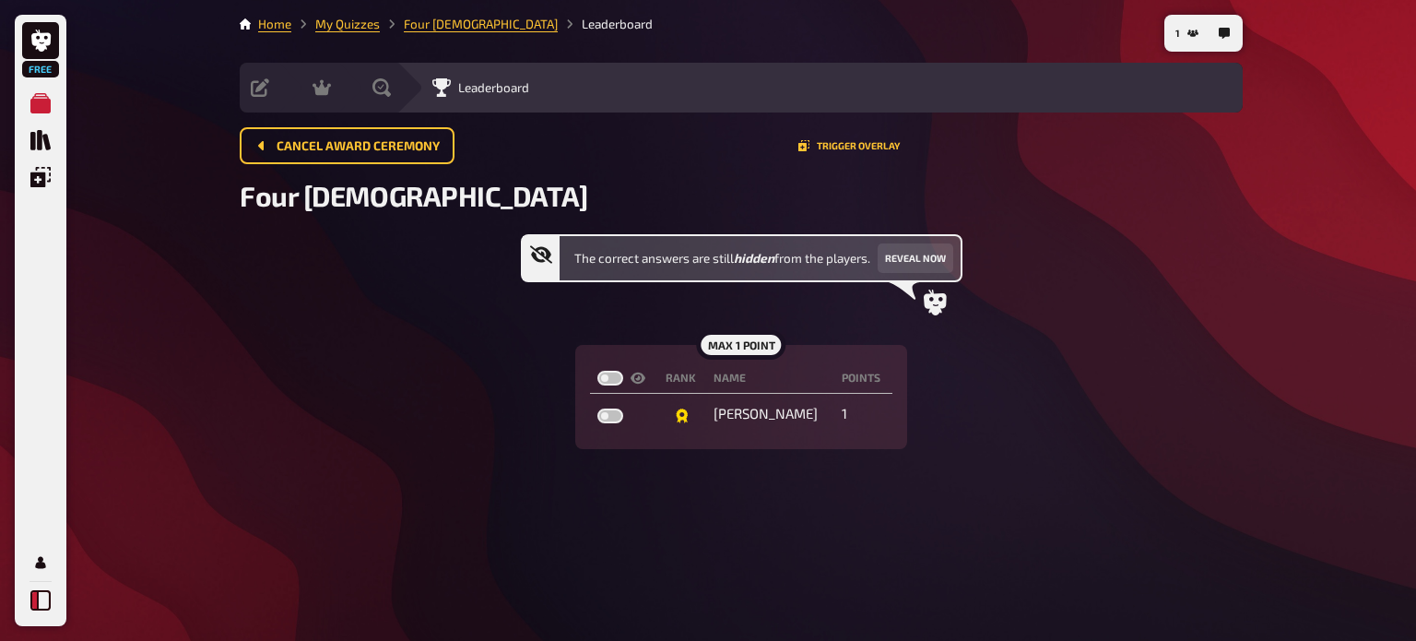
click at [45, 601] on icon at bounding box center [40, 600] width 20 height 20
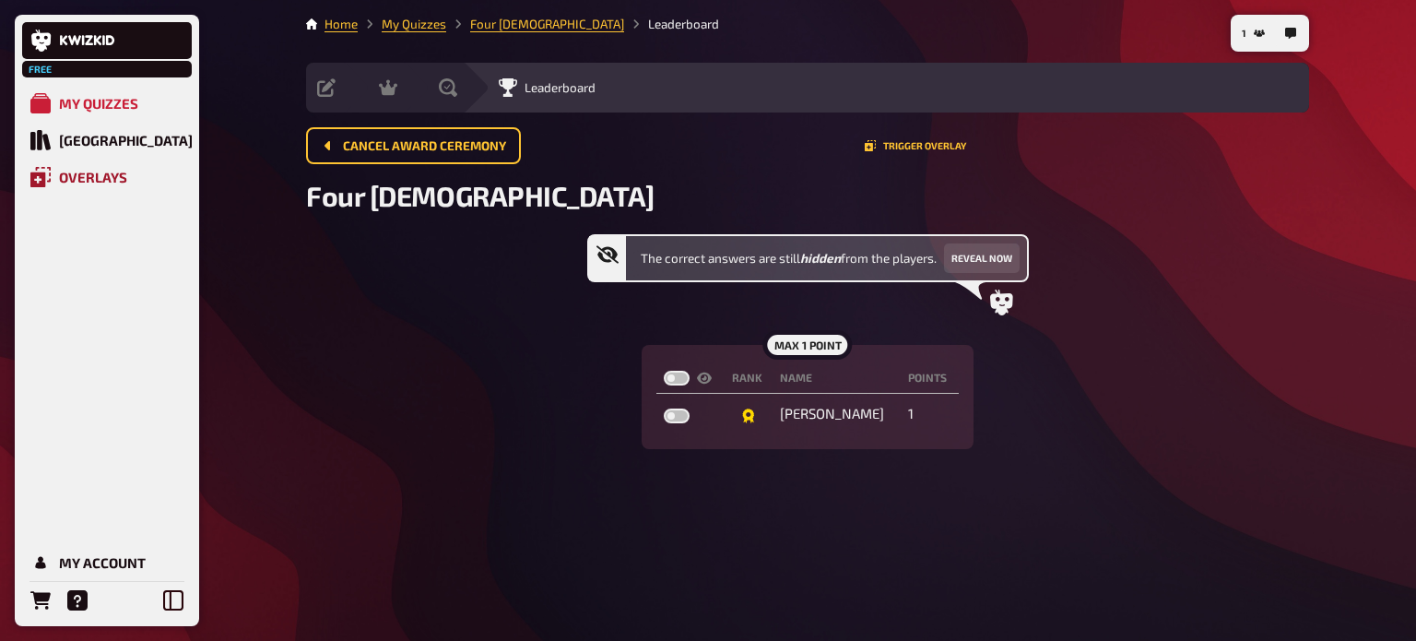
click at [112, 174] on div "Overlays" at bounding box center [93, 177] width 68 height 17
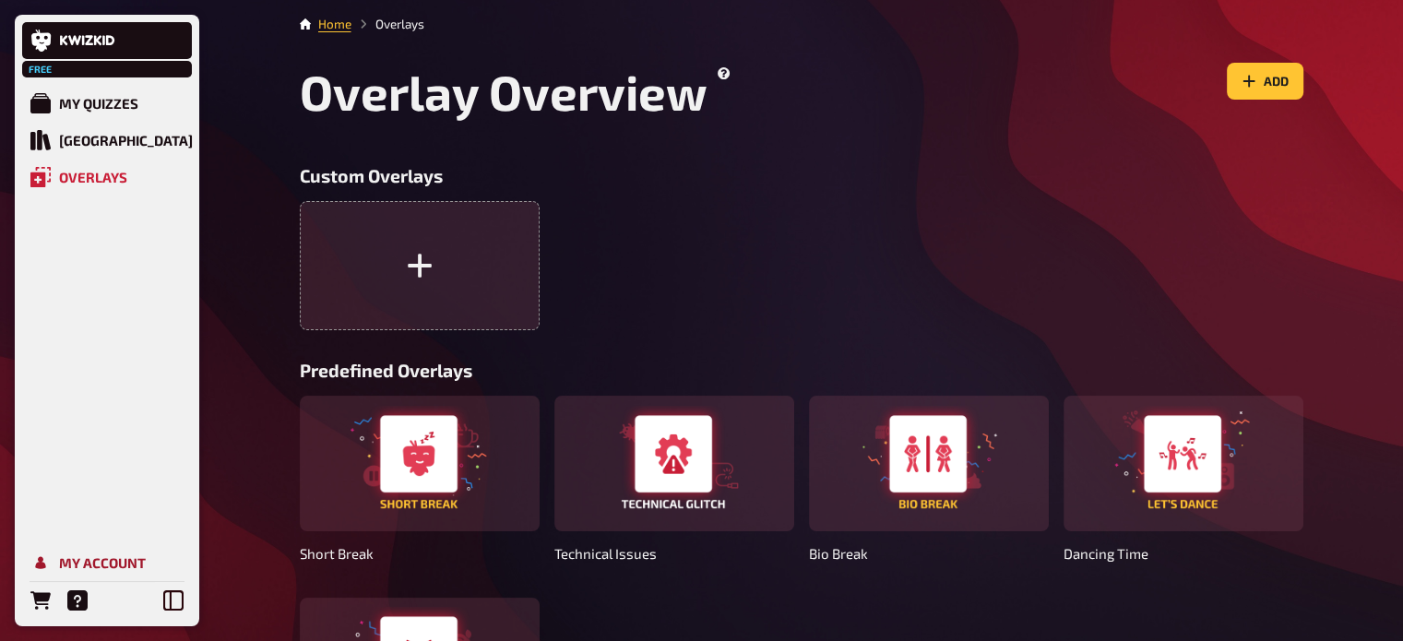
click at [92, 569] on div "My Account" at bounding box center [102, 562] width 87 height 17
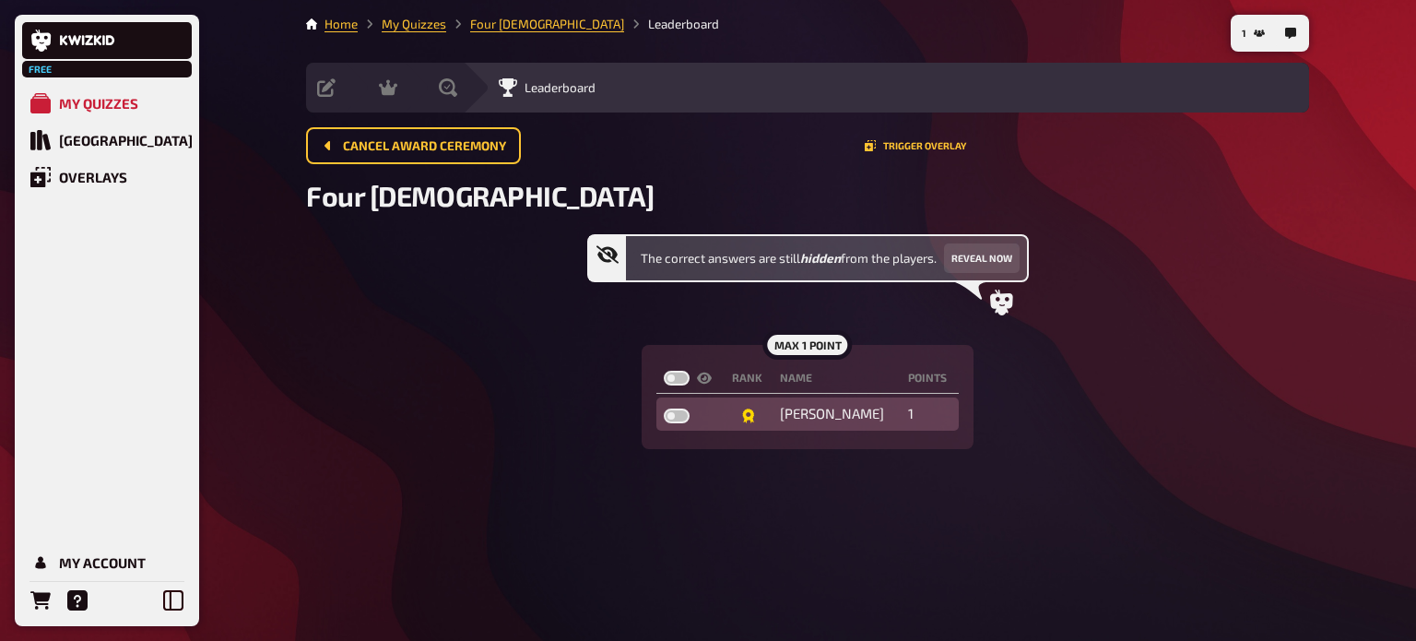
click at [679, 409] on label at bounding box center [677, 416] width 26 height 15
click at [664, 409] on input "checkbox" at bounding box center [663, 408] width 1 height 1
checkbox input "true"
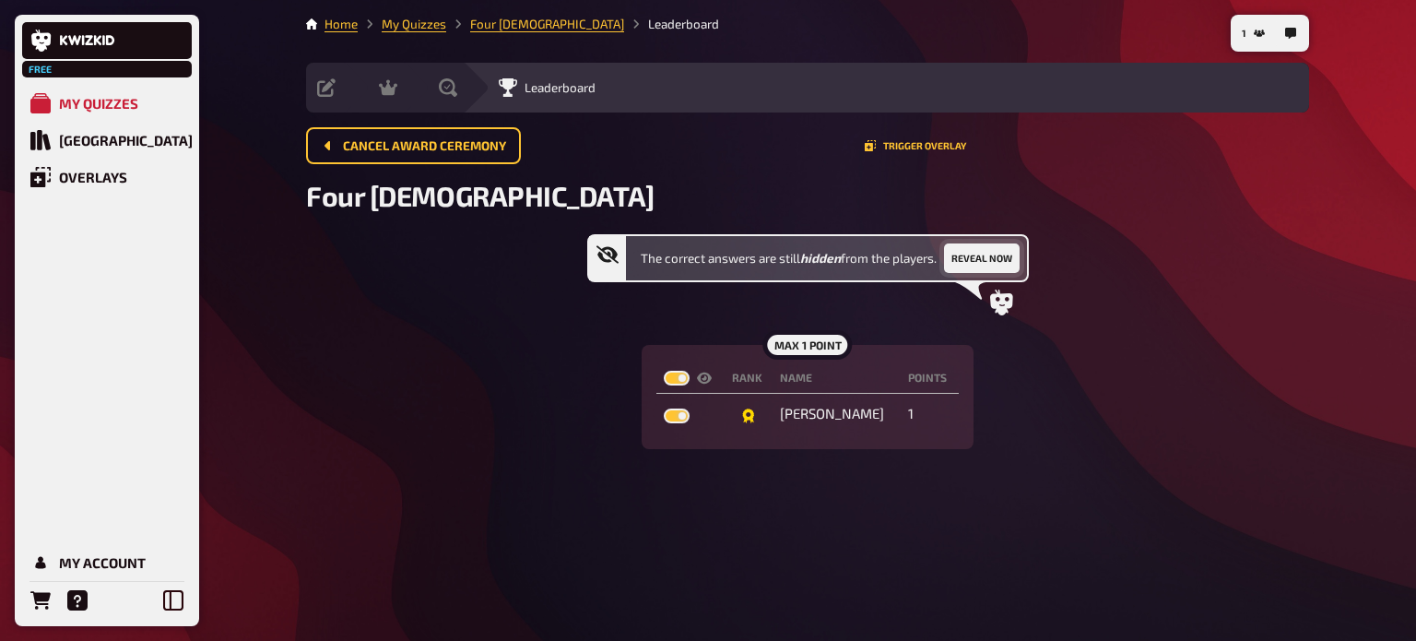
click at [983, 252] on button "Reveal now" at bounding box center [982, 258] width 76 height 30
